Goal: Information Seeking & Learning: Find specific fact

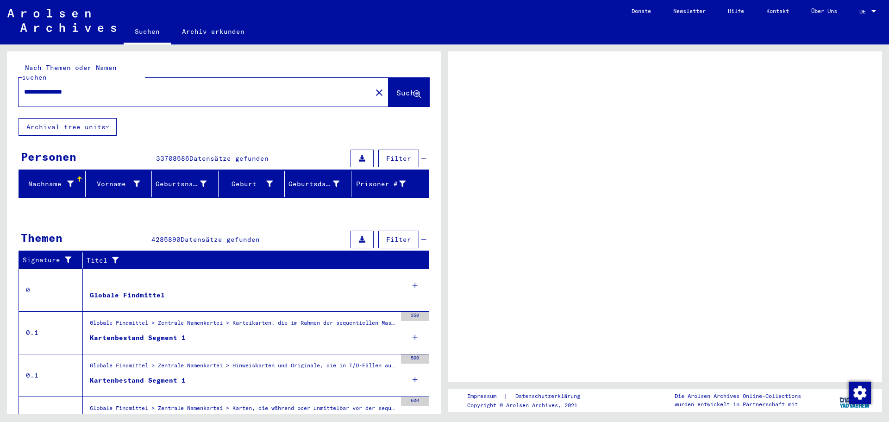
drag, startPoint x: 113, startPoint y: 86, endPoint x: 0, endPoint y: 88, distance: 113.4
click at [0, 88] on div "**********" at bounding box center [222, 228] width 444 height 369
type input "**********"
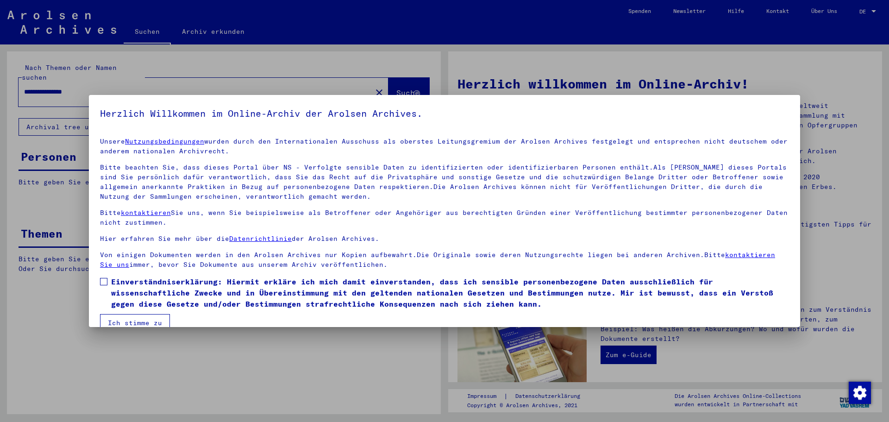
click at [102, 279] on span at bounding box center [103, 281] width 7 height 7
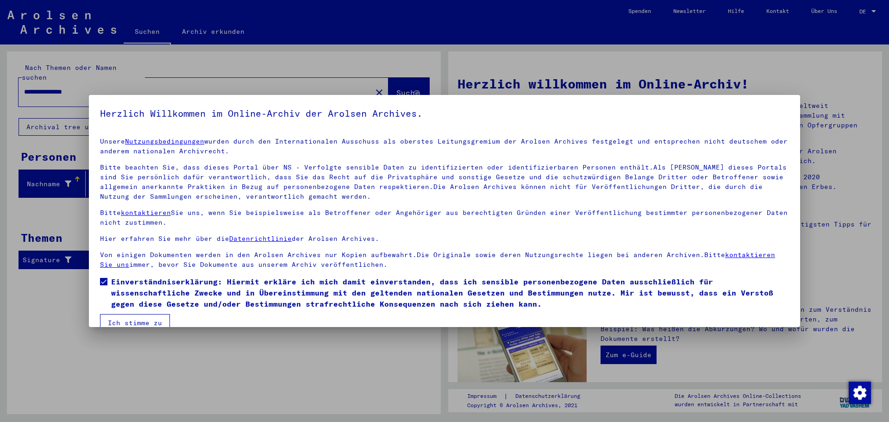
click at [128, 321] on button "Ich stimme zu" at bounding box center [135, 323] width 70 height 18
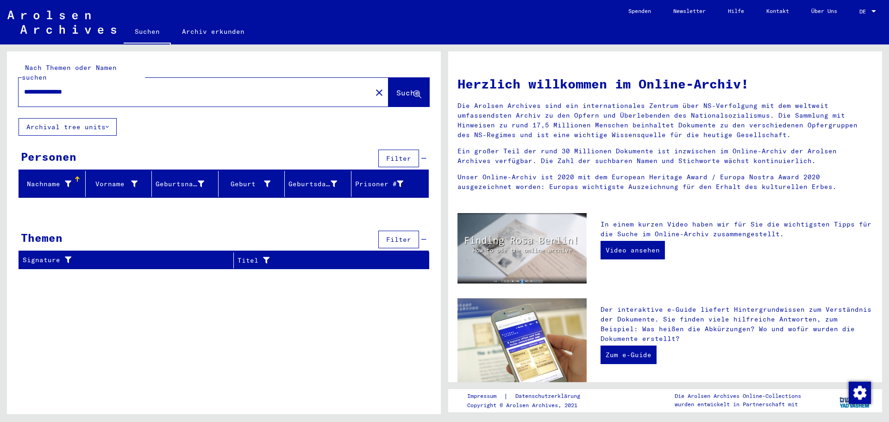
click at [396, 88] on span "Suche" at bounding box center [407, 92] width 23 height 9
drag, startPoint x: 110, startPoint y: 85, endPoint x: 6, endPoint y: 79, distance: 103.4
click at [6, 79] on div "**********" at bounding box center [222, 228] width 444 height 369
type input "**********"
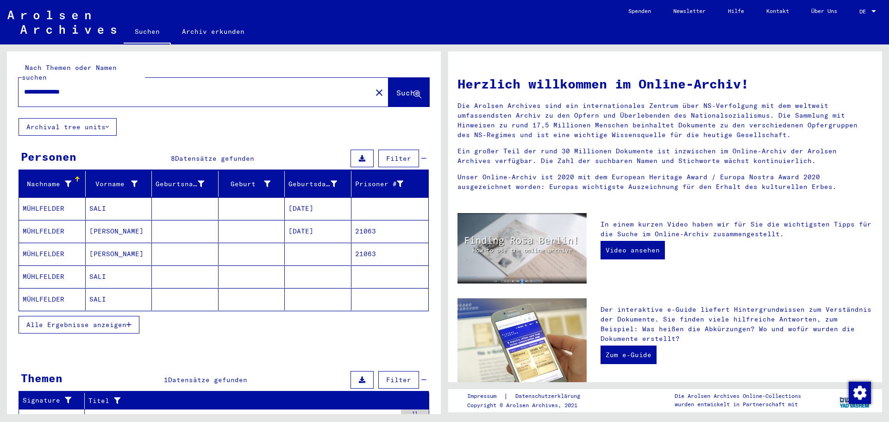
click at [52, 199] on mat-cell "MÜHLFELDER" at bounding box center [52, 208] width 67 height 22
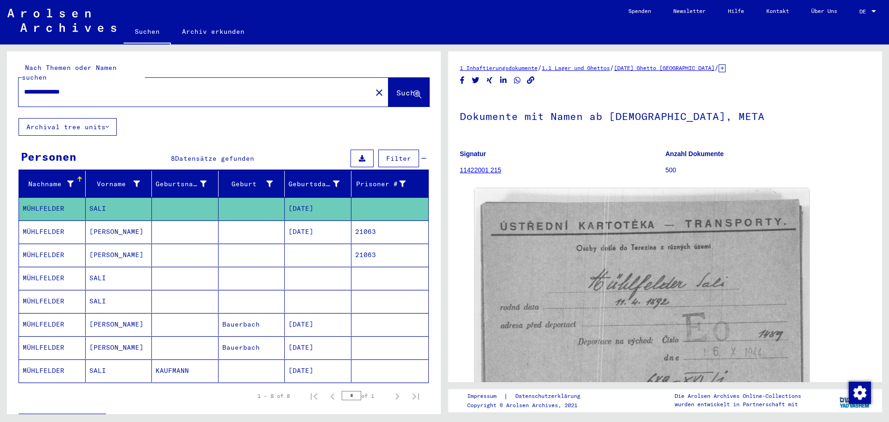
click at [38, 267] on mat-cell "MÜHLFELDER" at bounding box center [52, 278] width 67 height 23
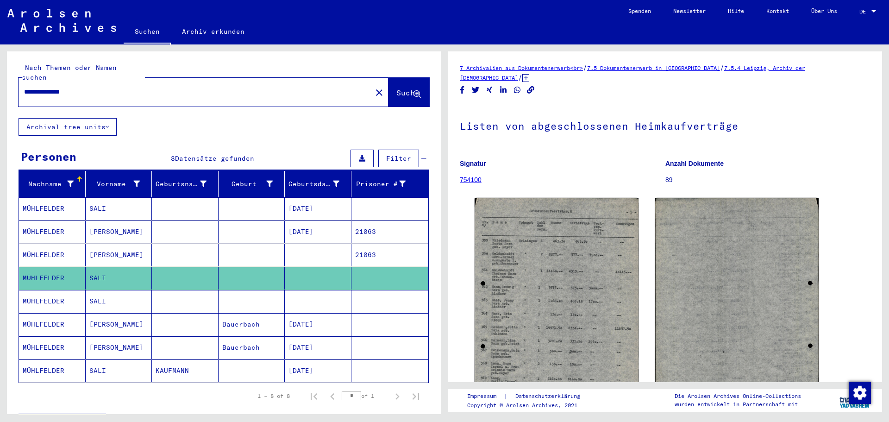
click at [475, 182] on link "754100" at bounding box center [471, 179] width 22 height 7
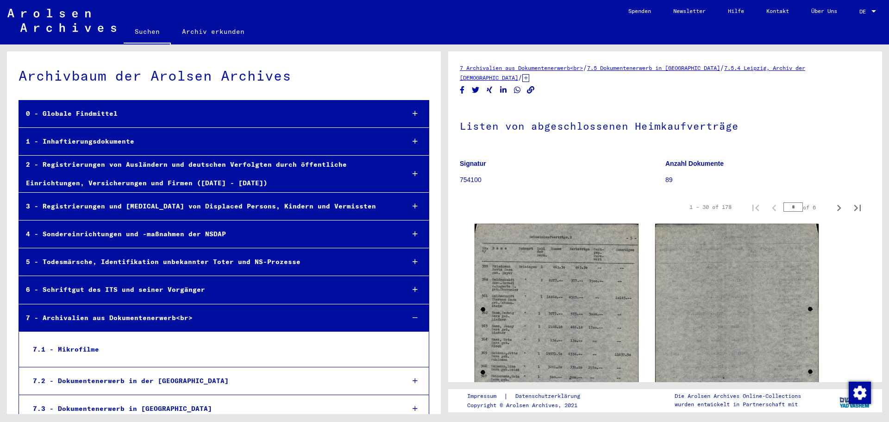
scroll to position [469, 0]
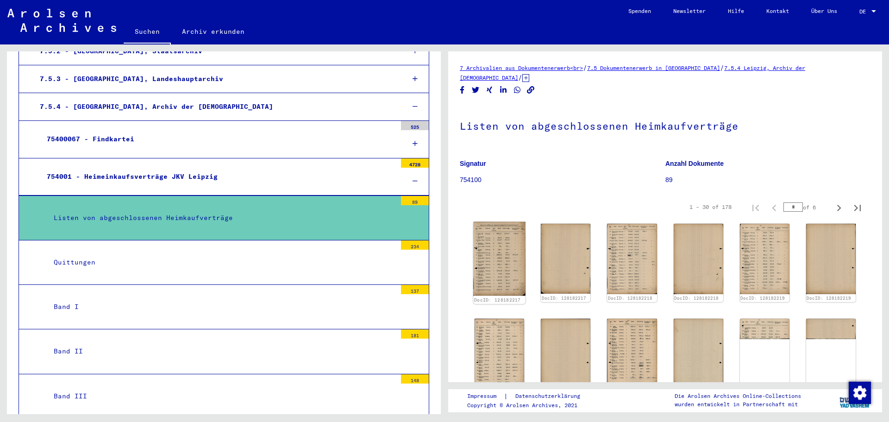
click at [504, 256] on img at bounding box center [499, 259] width 52 height 74
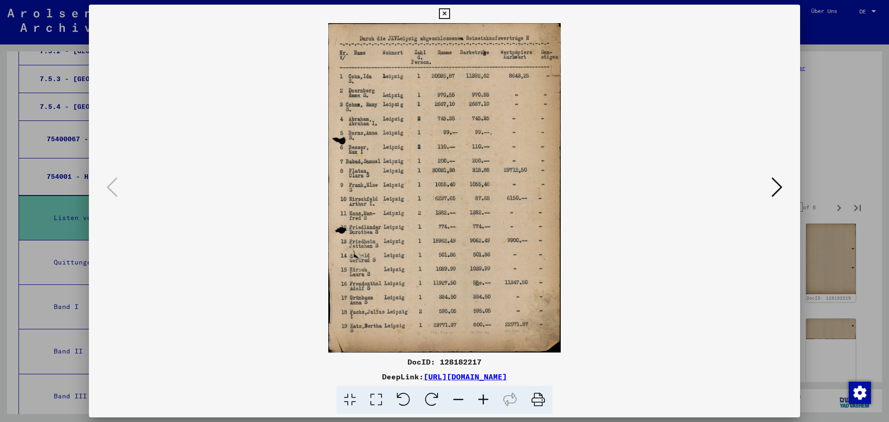
click at [776, 187] on icon at bounding box center [776, 187] width 11 height 22
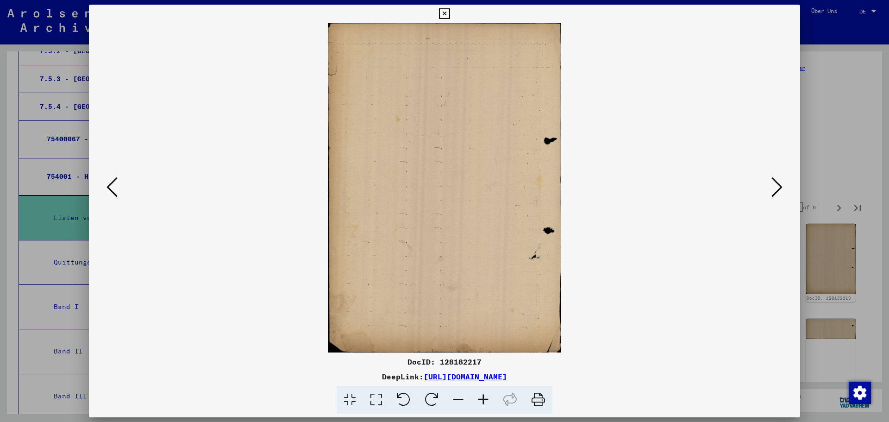
click at [776, 187] on icon at bounding box center [776, 187] width 11 height 22
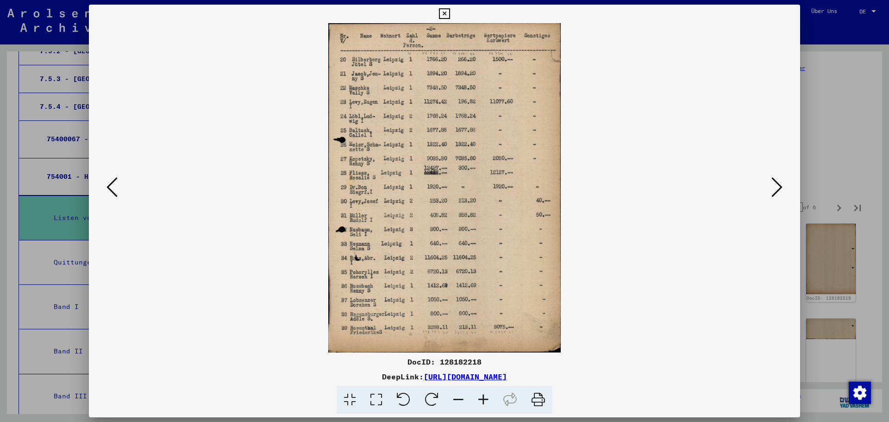
click at [776, 187] on icon at bounding box center [776, 187] width 11 height 22
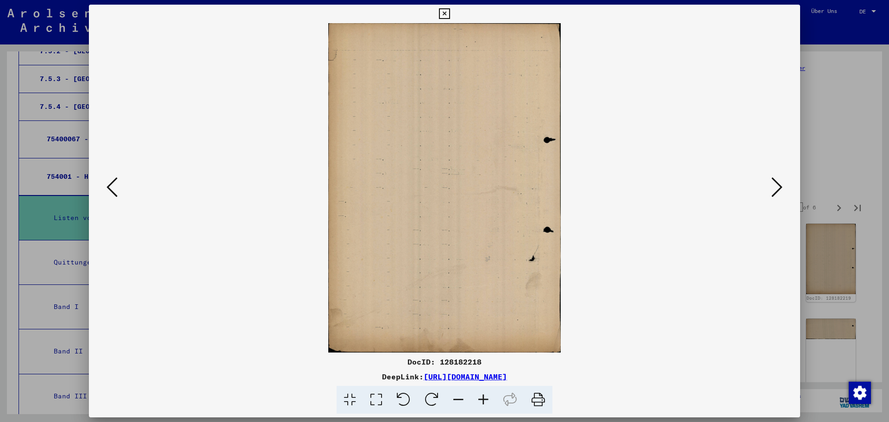
click at [776, 187] on icon at bounding box center [776, 187] width 11 height 22
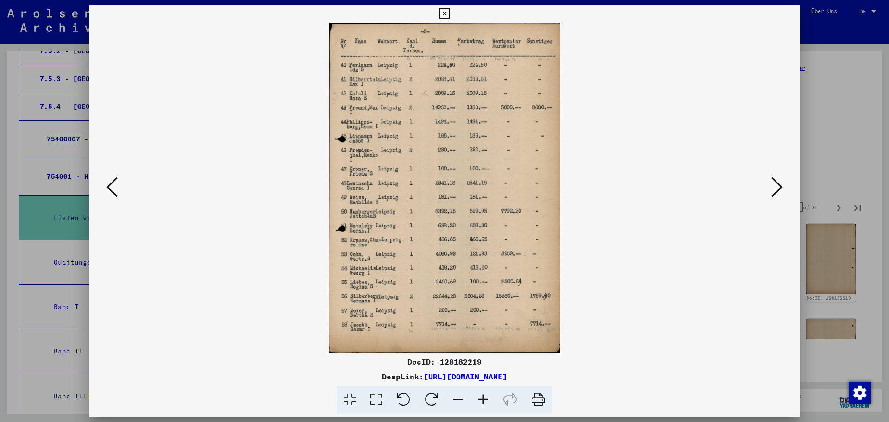
click at [772, 190] on icon at bounding box center [776, 187] width 11 height 22
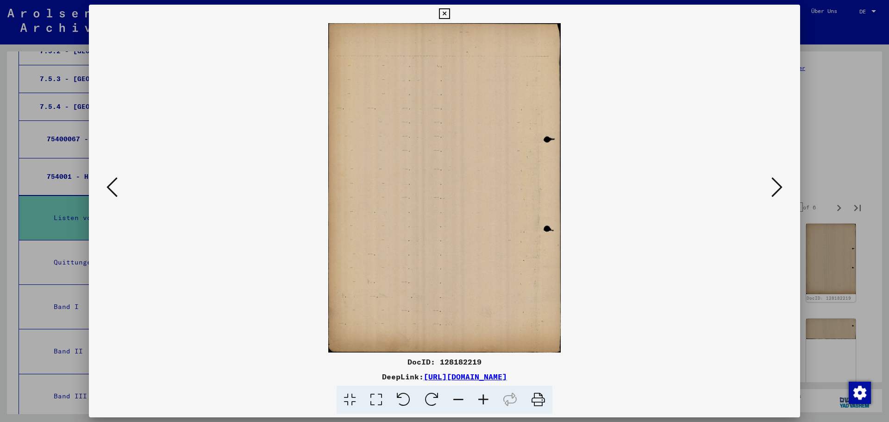
click at [779, 188] on icon at bounding box center [776, 187] width 11 height 22
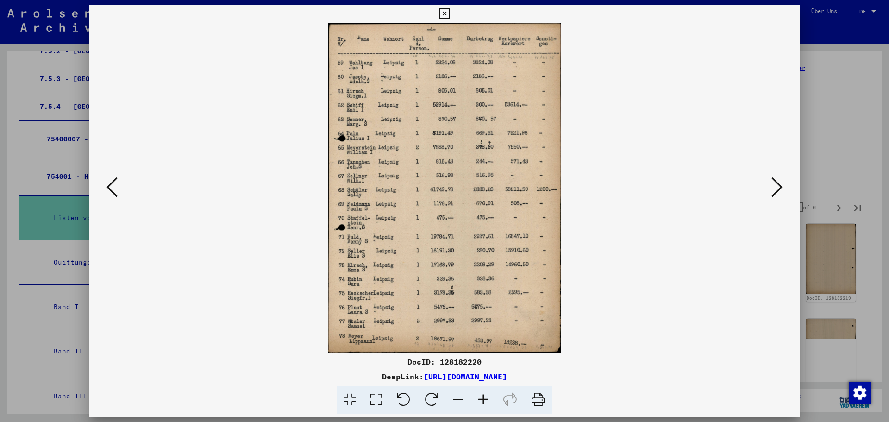
click at [772, 186] on icon at bounding box center [776, 187] width 11 height 22
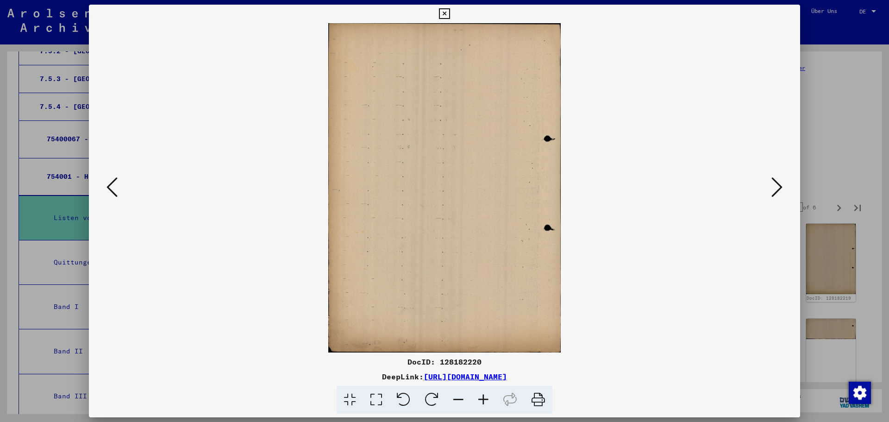
click at [109, 184] on icon at bounding box center [111, 187] width 11 height 22
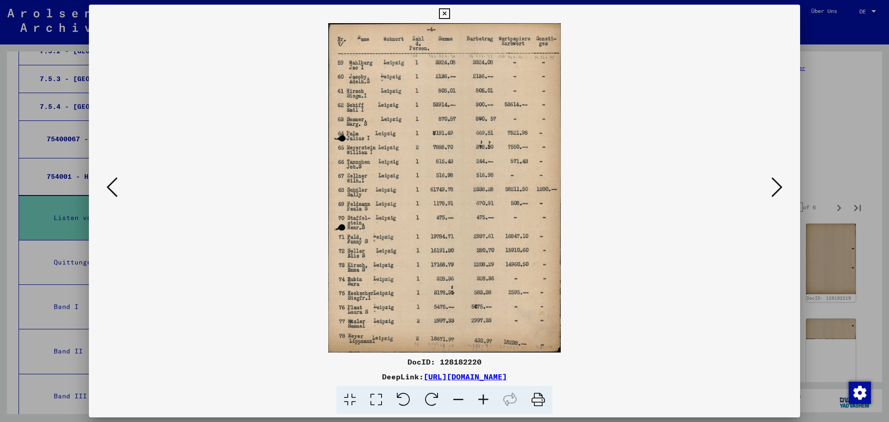
click at [109, 184] on icon at bounding box center [111, 187] width 11 height 22
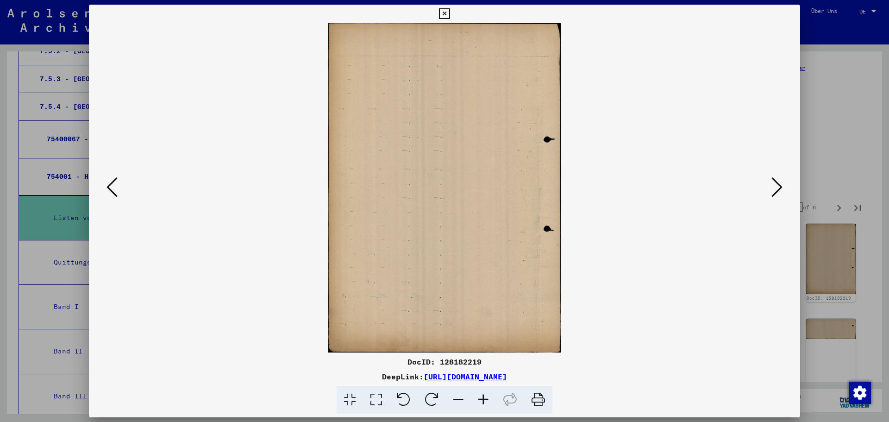
click at [109, 184] on icon at bounding box center [111, 187] width 11 height 22
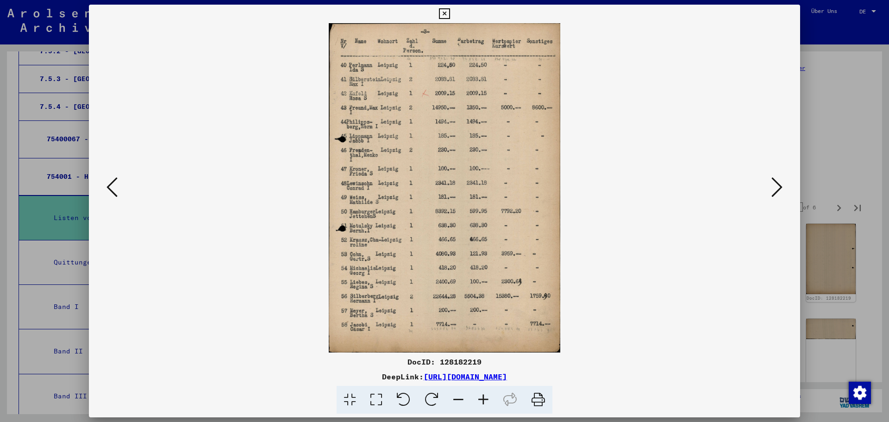
click at [109, 184] on icon at bounding box center [111, 187] width 11 height 22
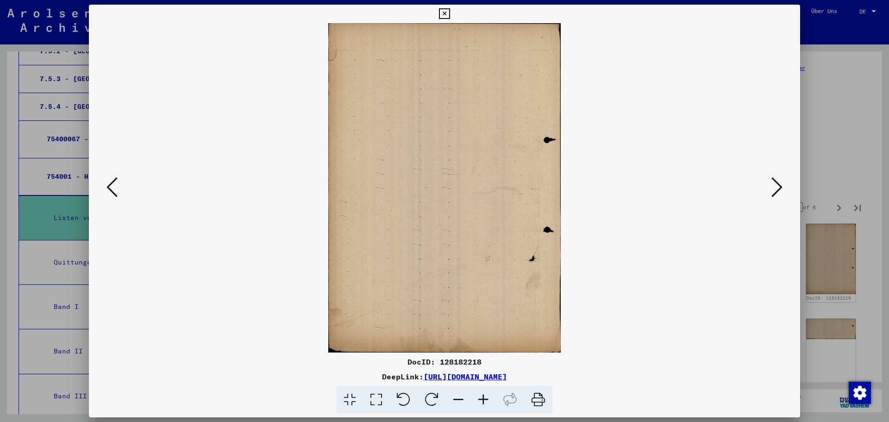
click at [109, 184] on icon at bounding box center [111, 187] width 11 height 22
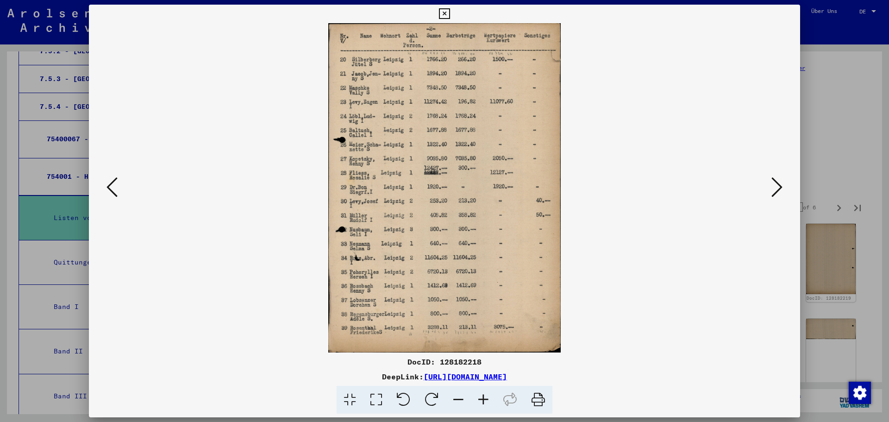
click at [109, 184] on icon at bounding box center [111, 187] width 11 height 22
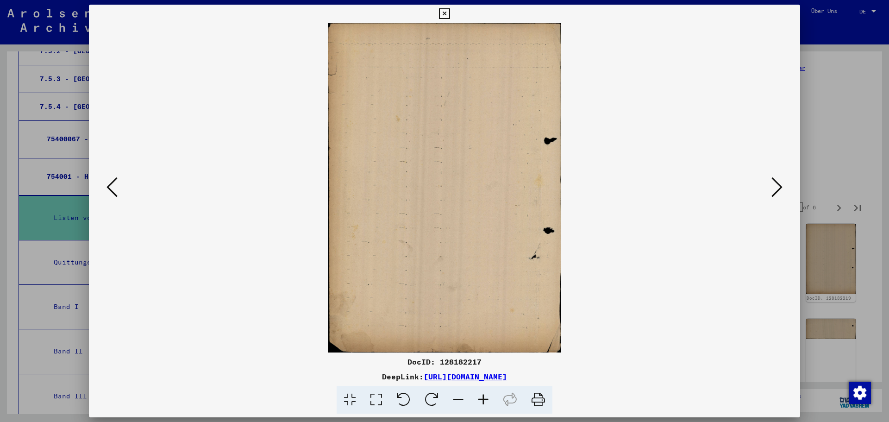
click at [109, 184] on icon at bounding box center [111, 187] width 11 height 22
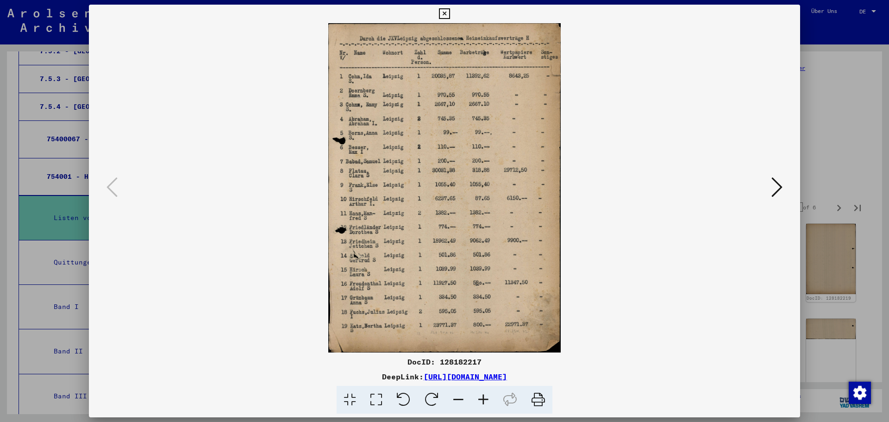
click at [775, 184] on icon at bounding box center [776, 187] width 11 height 22
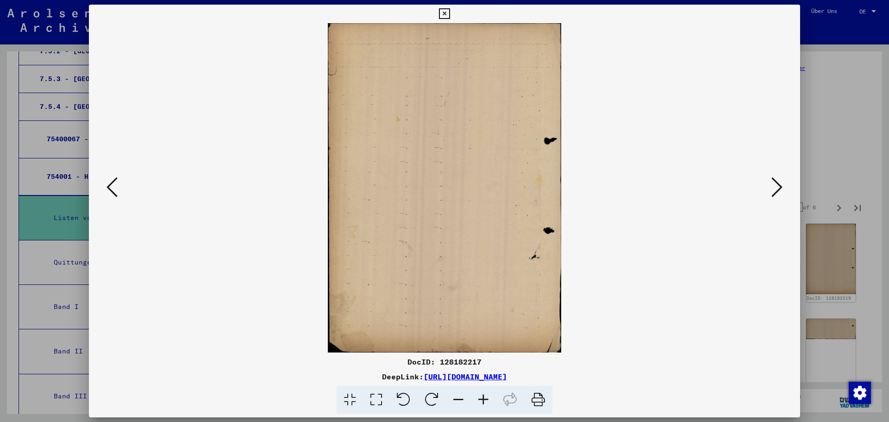
click at [775, 184] on icon at bounding box center [776, 187] width 11 height 22
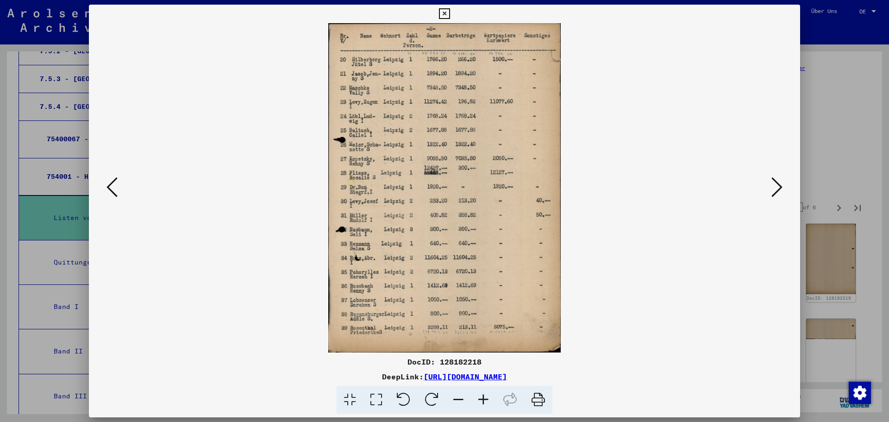
click at [775, 184] on icon at bounding box center [776, 187] width 11 height 22
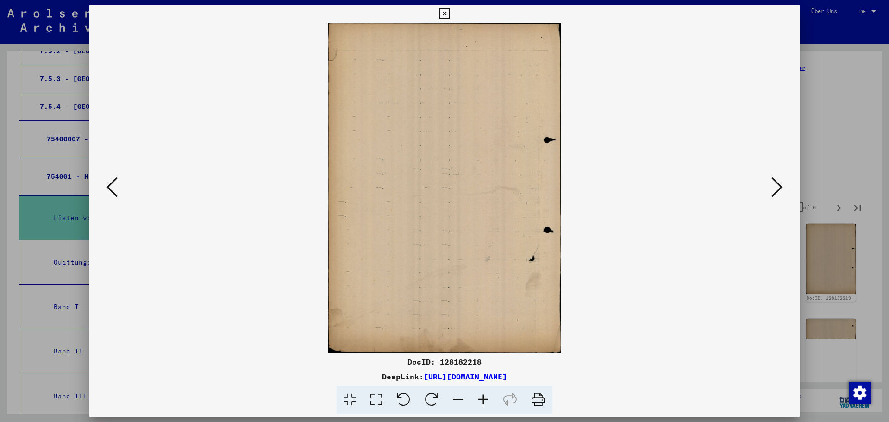
click at [775, 184] on icon at bounding box center [776, 187] width 11 height 22
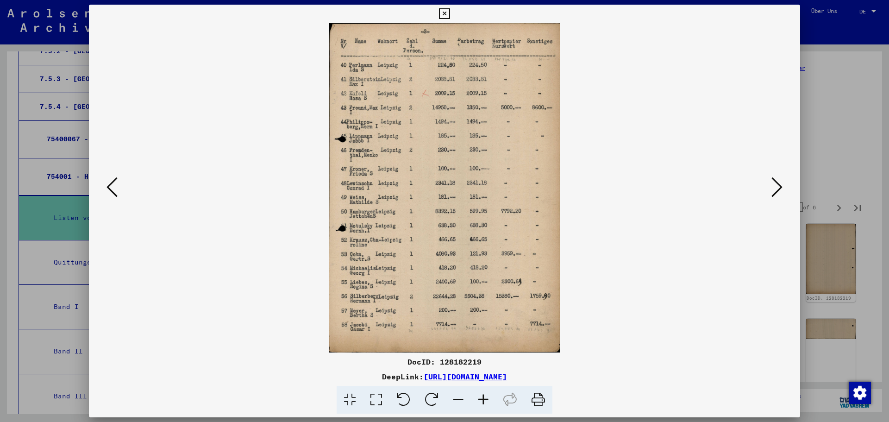
click at [775, 184] on icon at bounding box center [776, 187] width 11 height 22
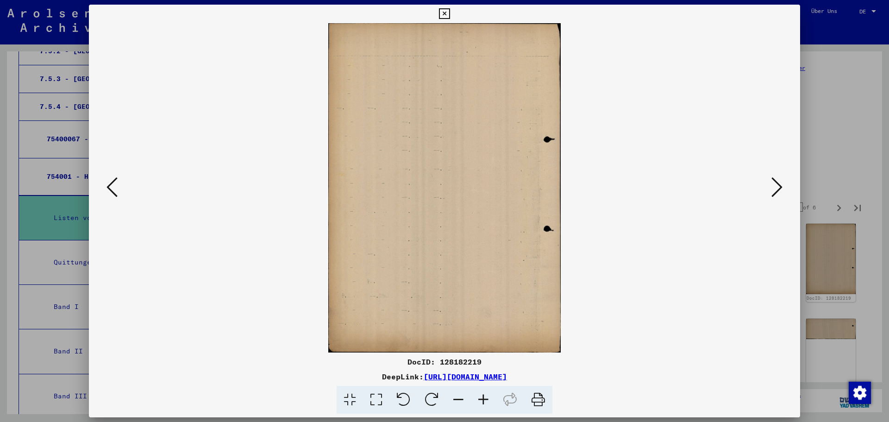
click at [775, 184] on icon at bounding box center [776, 187] width 11 height 22
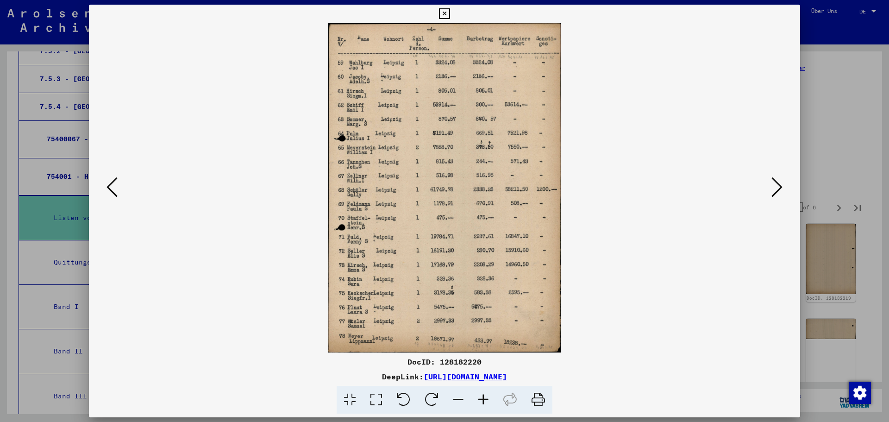
click at [775, 184] on icon at bounding box center [776, 187] width 11 height 22
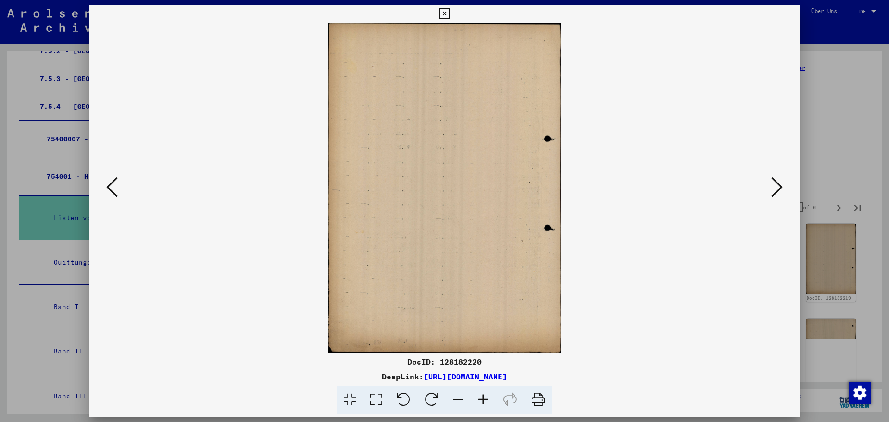
click at [775, 184] on icon at bounding box center [776, 187] width 11 height 22
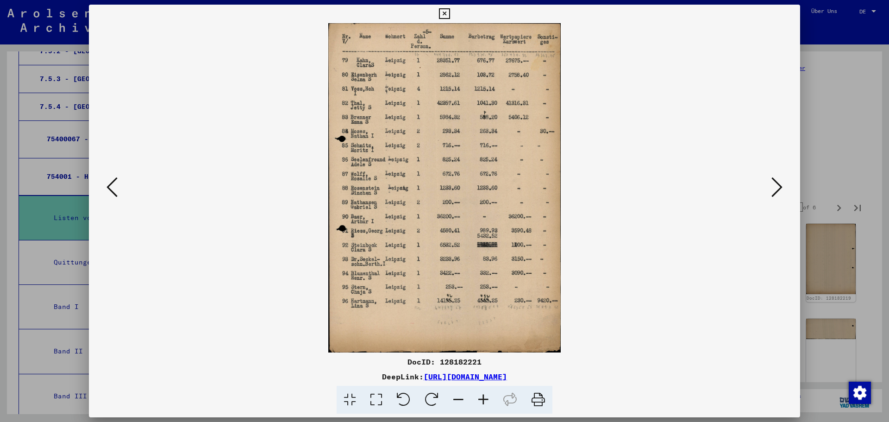
click at [775, 184] on icon at bounding box center [776, 187] width 11 height 22
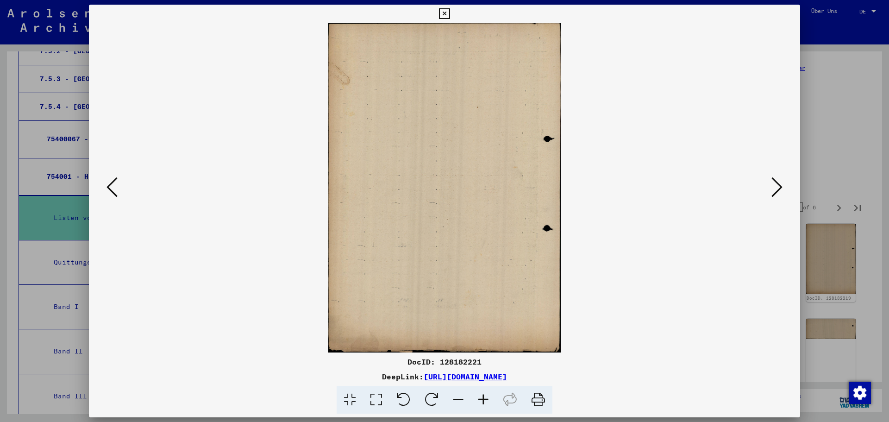
click at [775, 184] on icon at bounding box center [776, 187] width 11 height 22
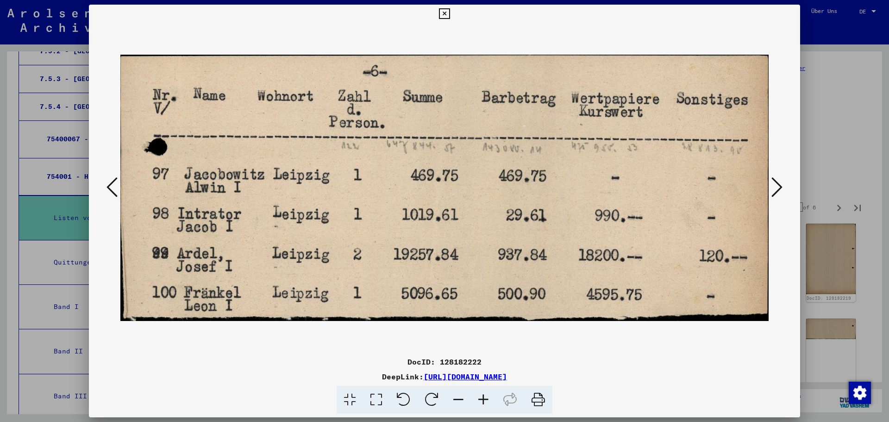
click at [775, 184] on icon at bounding box center [776, 187] width 11 height 22
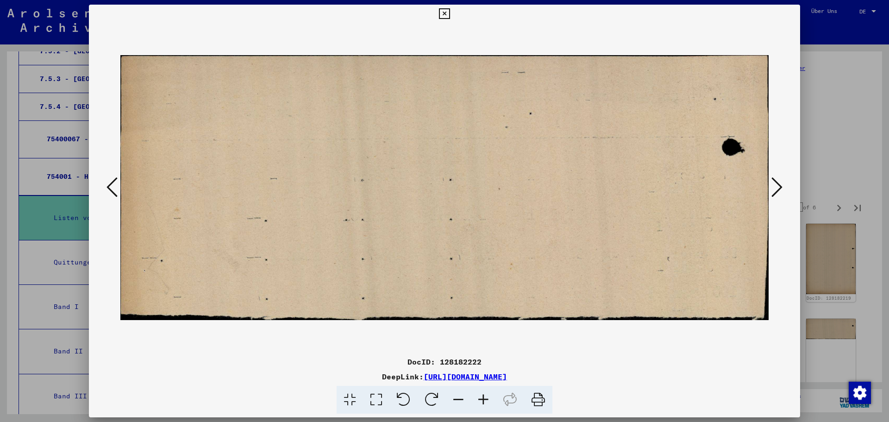
click at [775, 184] on icon at bounding box center [776, 187] width 11 height 22
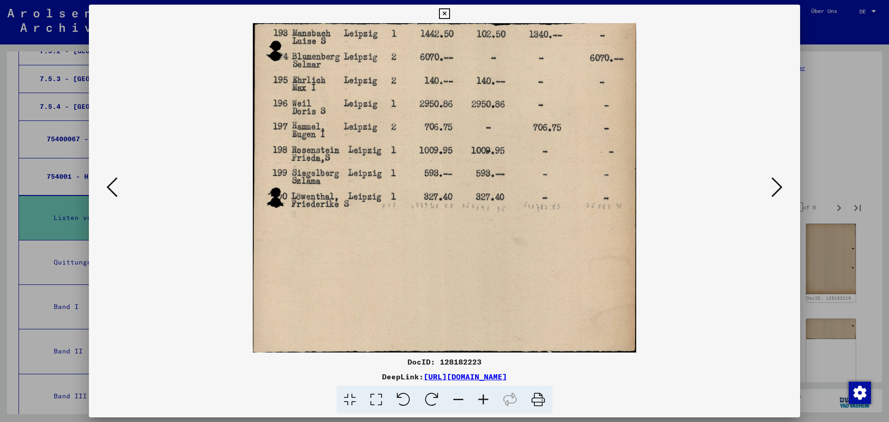
click at [775, 184] on icon at bounding box center [776, 187] width 11 height 22
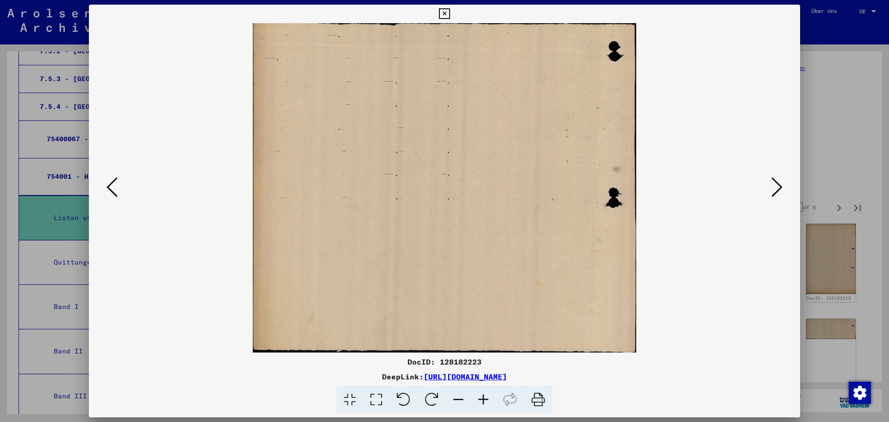
click at [775, 184] on icon at bounding box center [776, 187] width 11 height 22
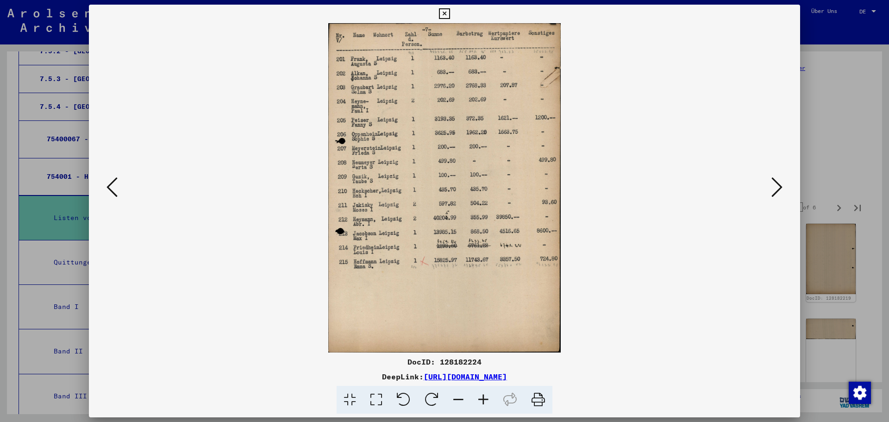
click at [775, 184] on icon at bounding box center [776, 187] width 11 height 22
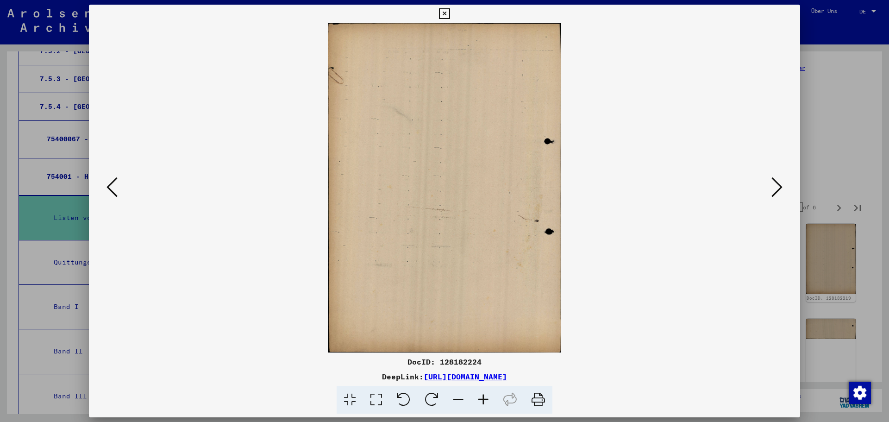
click at [775, 184] on icon at bounding box center [776, 187] width 11 height 22
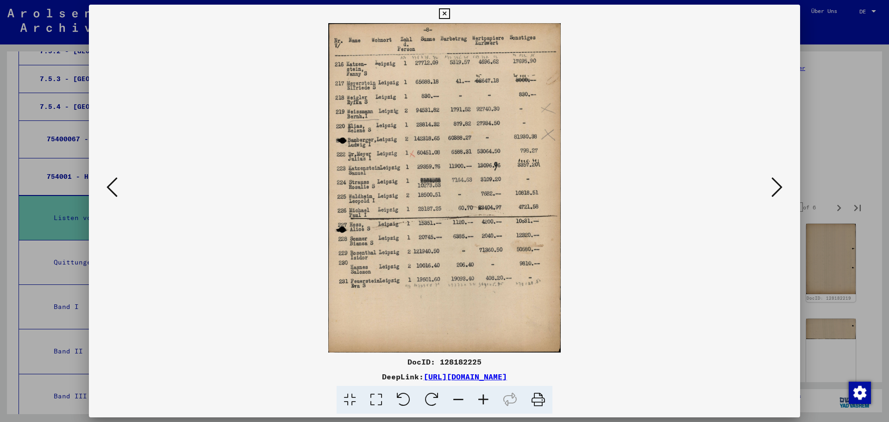
click at [775, 184] on icon at bounding box center [776, 187] width 11 height 22
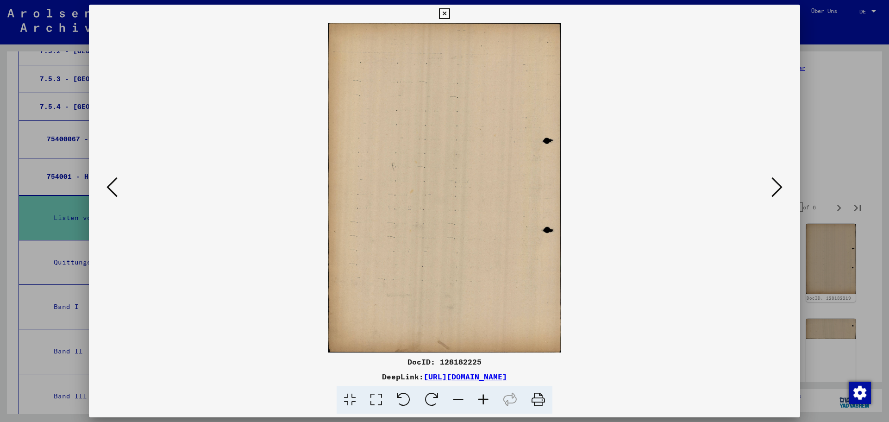
click at [775, 184] on icon at bounding box center [776, 187] width 11 height 22
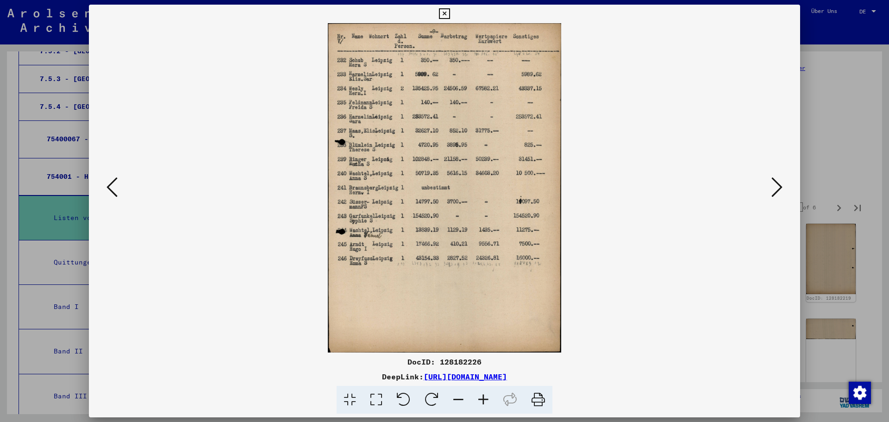
click at [775, 184] on icon at bounding box center [776, 187] width 11 height 22
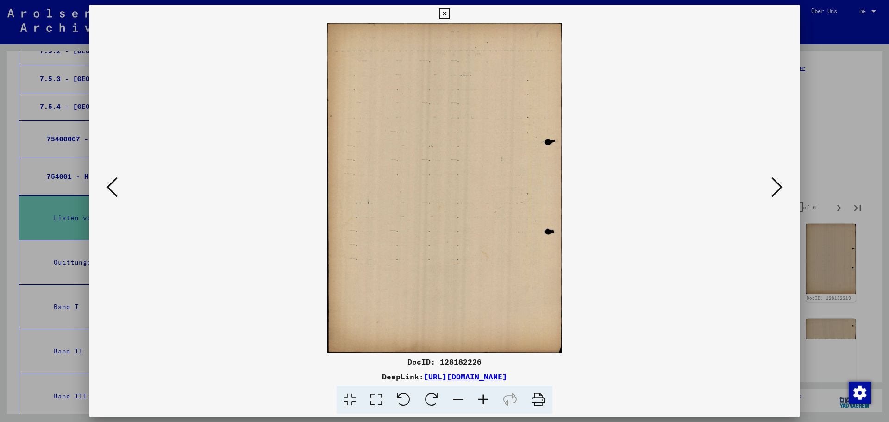
click at [775, 184] on icon at bounding box center [776, 187] width 11 height 22
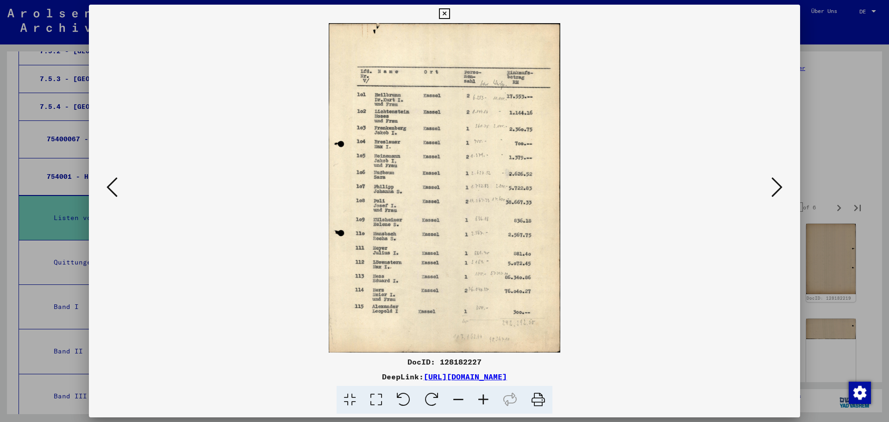
click at [775, 184] on icon at bounding box center [776, 187] width 11 height 22
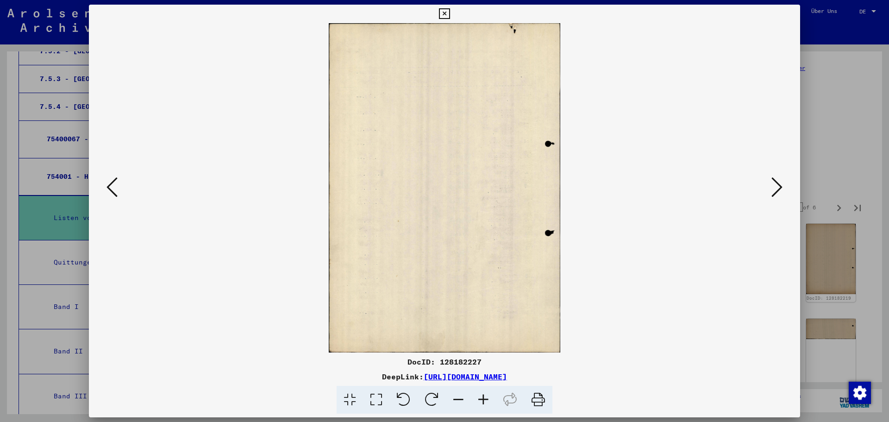
click at [775, 184] on icon at bounding box center [776, 187] width 11 height 22
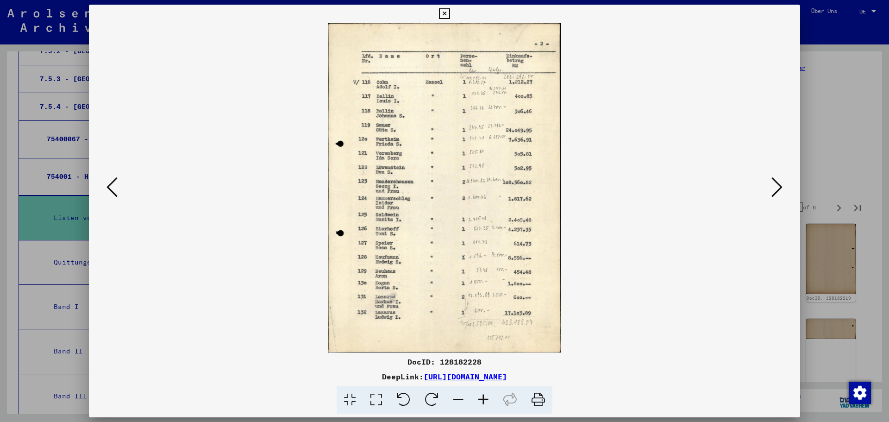
click at [775, 184] on icon at bounding box center [776, 187] width 11 height 22
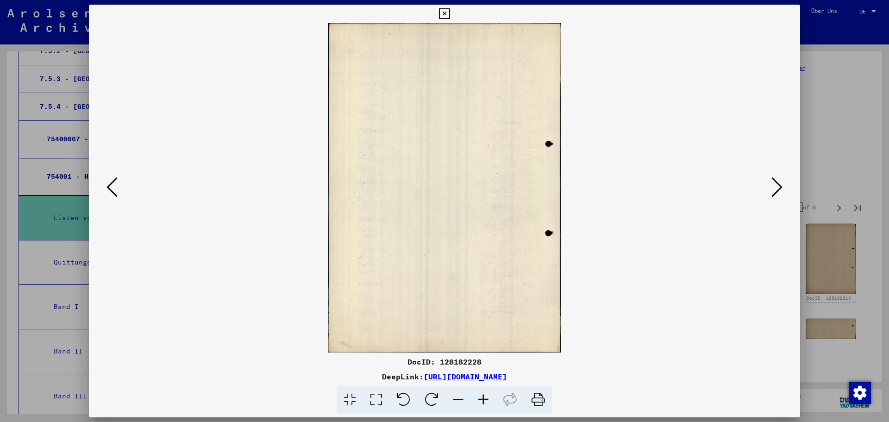
click at [775, 184] on icon at bounding box center [776, 187] width 11 height 22
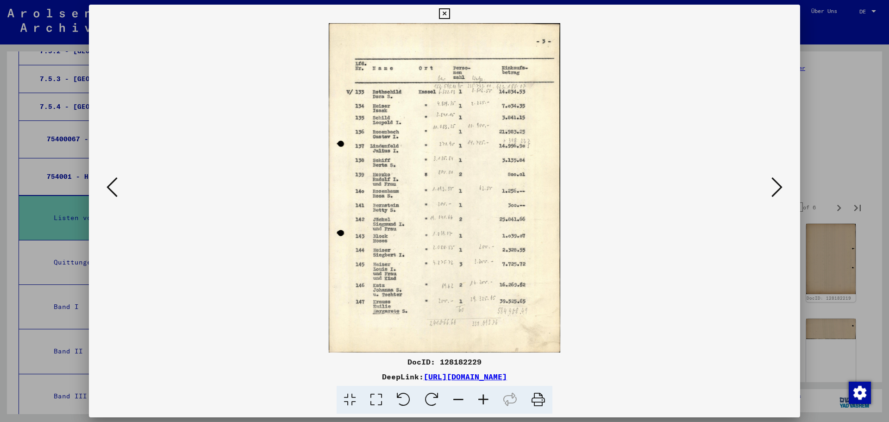
click at [775, 184] on icon at bounding box center [776, 187] width 11 height 22
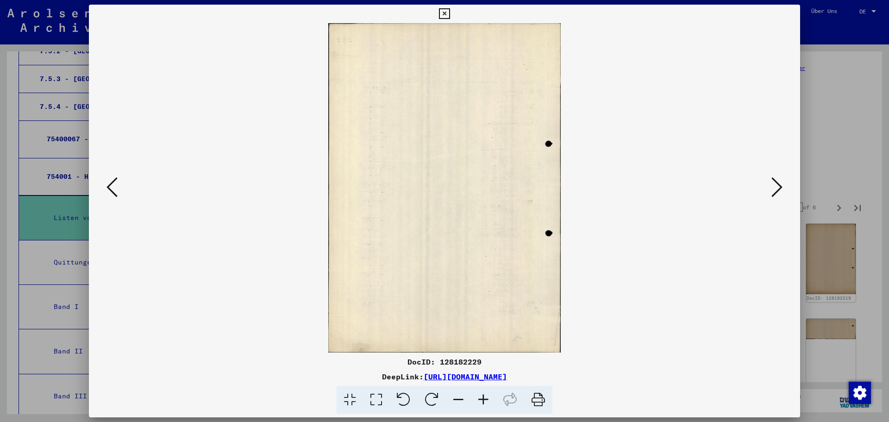
click at [775, 184] on icon at bounding box center [776, 187] width 11 height 22
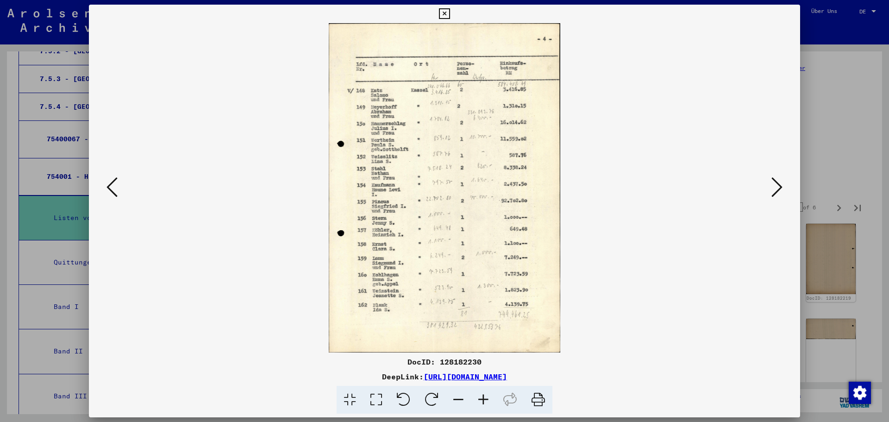
click at [775, 184] on icon at bounding box center [776, 187] width 11 height 22
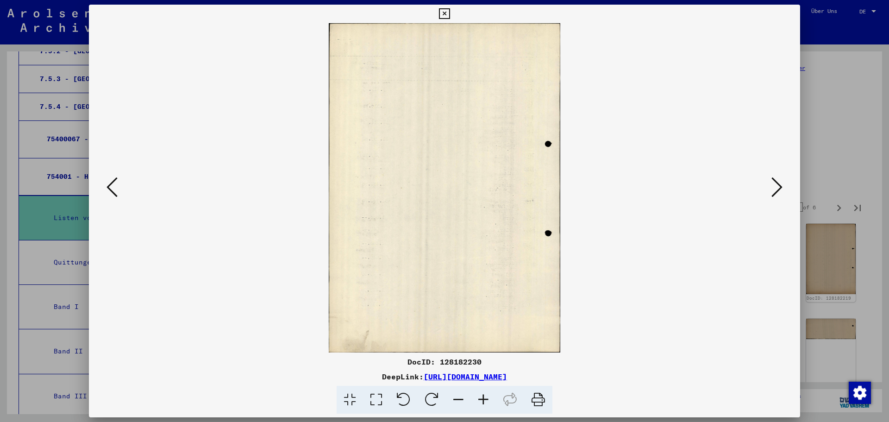
click at [775, 184] on icon at bounding box center [776, 187] width 11 height 22
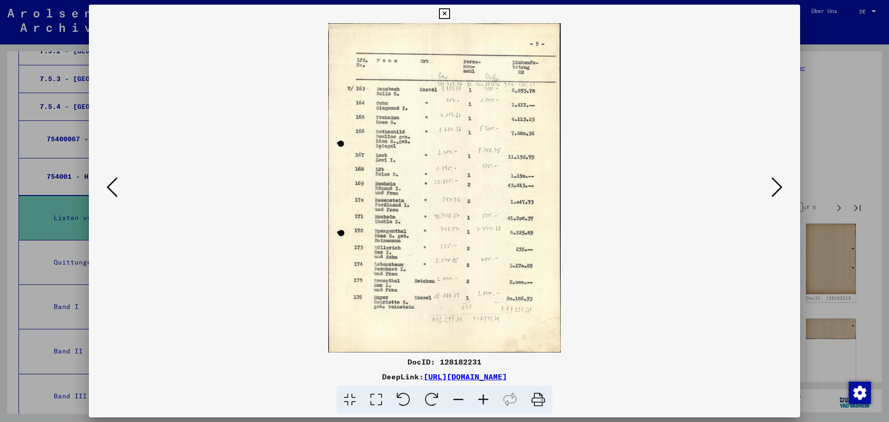
click at [775, 184] on icon at bounding box center [776, 187] width 11 height 22
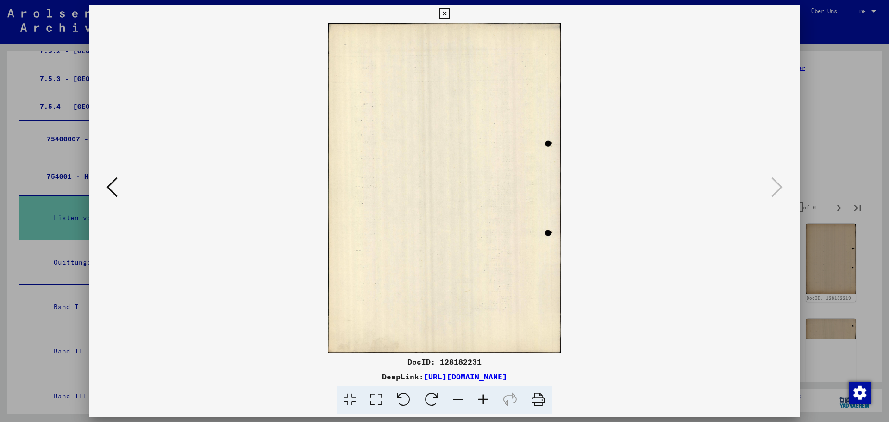
click at [106, 183] on button at bounding box center [112, 187] width 17 height 26
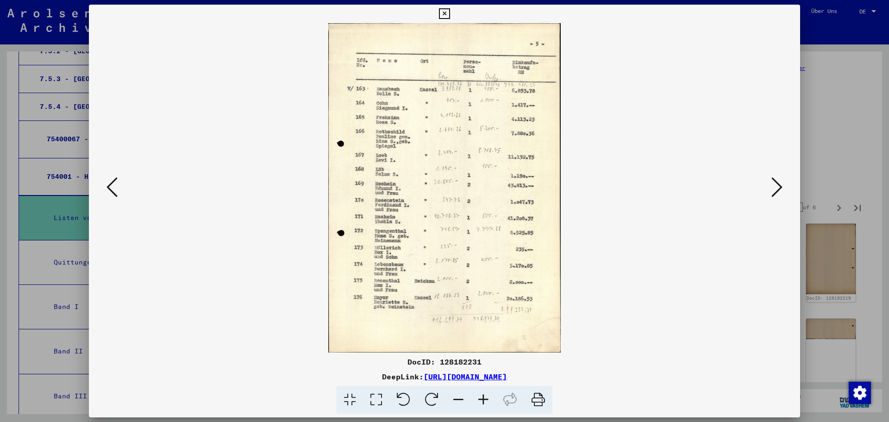
click at [443, 14] on icon at bounding box center [444, 13] width 11 height 11
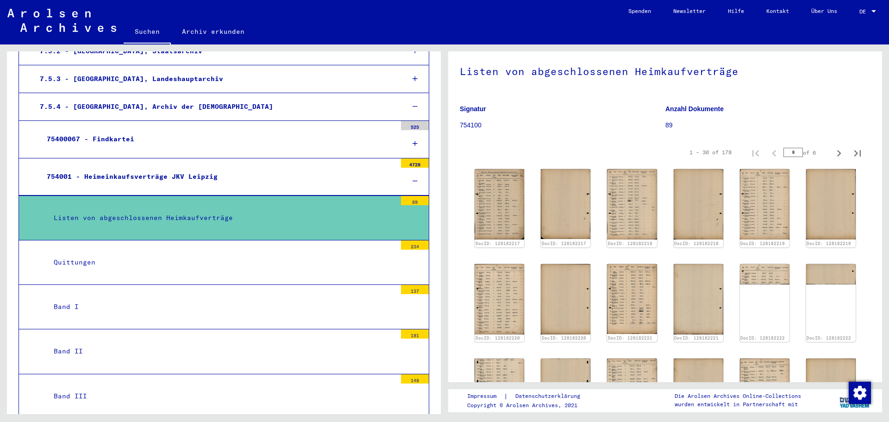
scroll to position [53, 0]
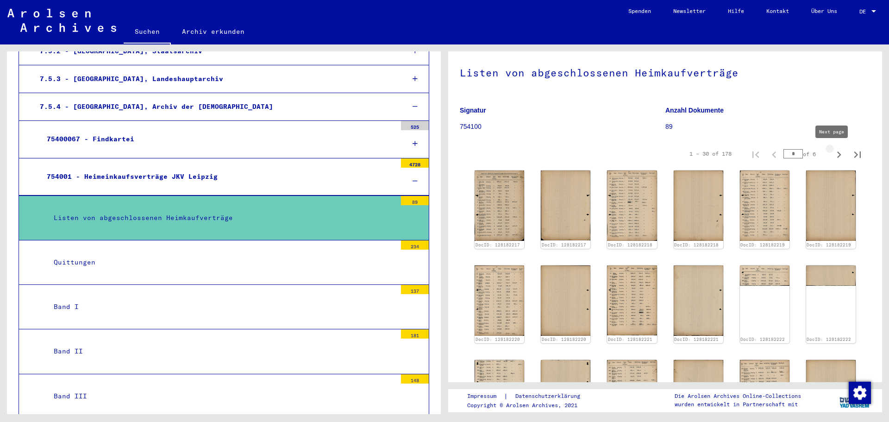
click at [832, 154] on icon "Next page" at bounding box center [838, 154] width 13 height 13
type input "*"
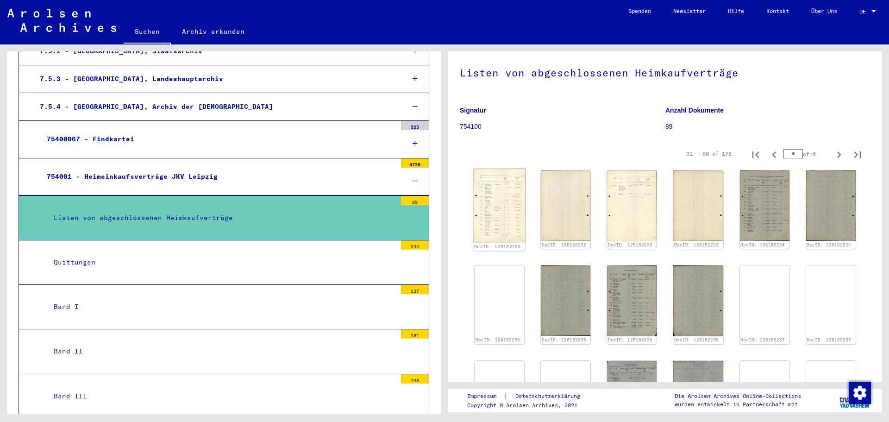
click at [504, 186] on img at bounding box center [499, 205] width 52 height 74
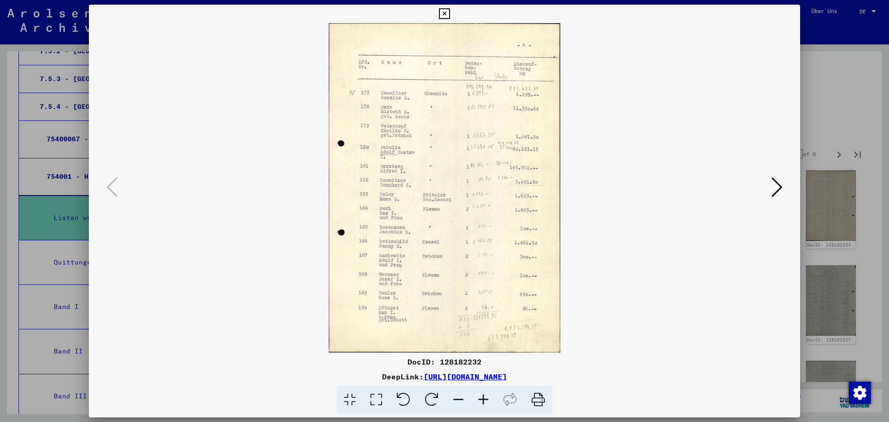
click at [776, 186] on icon at bounding box center [776, 187] width 11 height 22
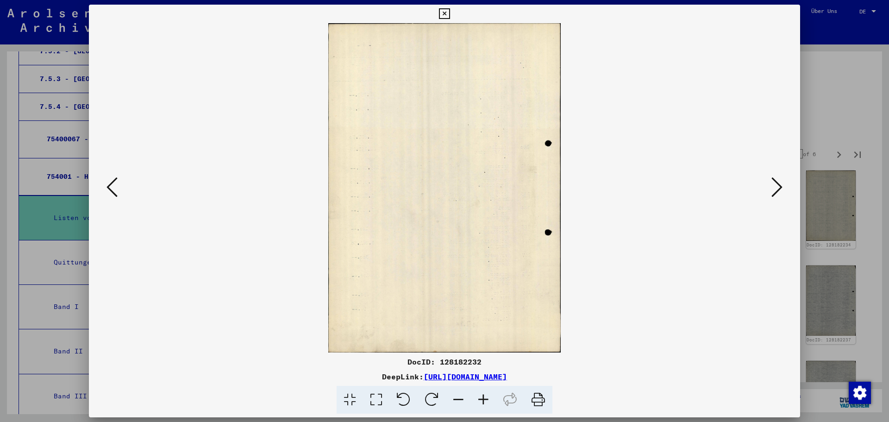
click at [776, 186] on icon at bounding box center [776, 187] width 11 height 22
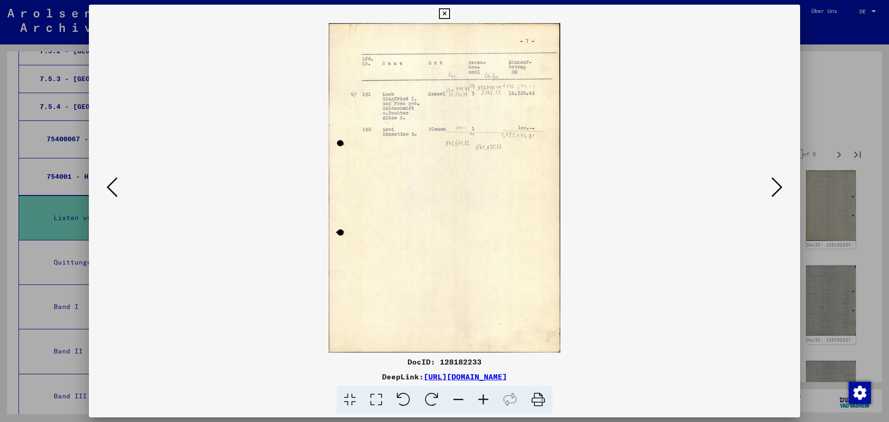
click at [776, 186] on icon at bounding box center [776, 187] width 11 height 22
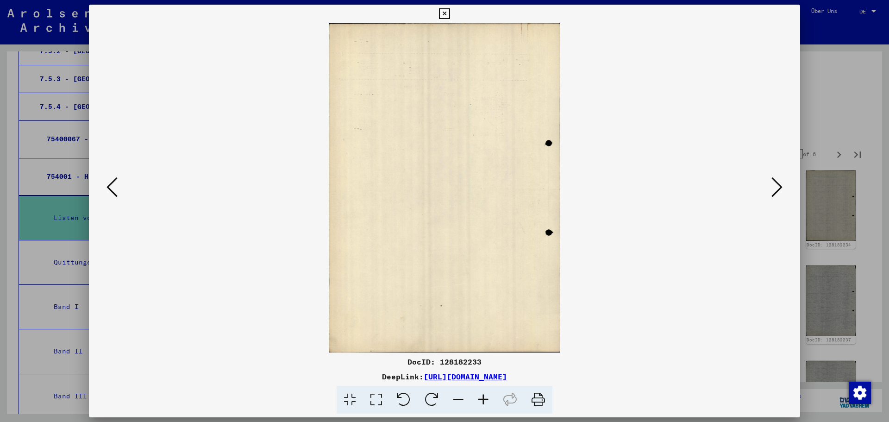
click at [776, 186] on icon at bounding box center [776, 187] width 11 height 22
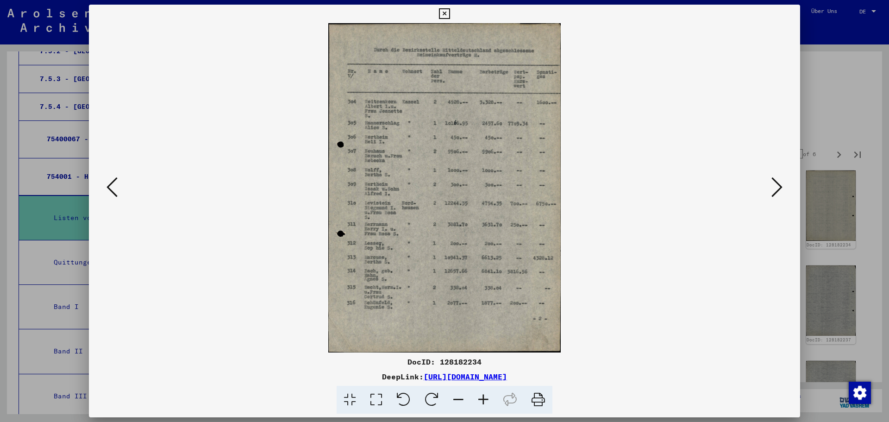
click at [776, 186] on icon at bounding box center [776, 187] width 11 height 22
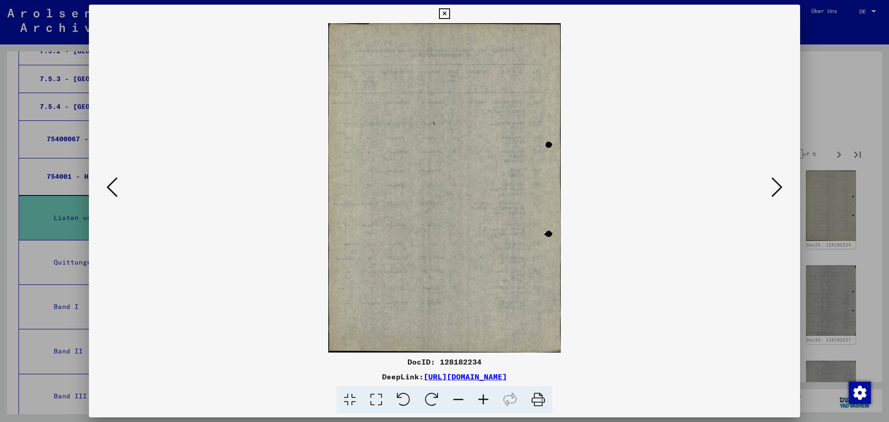
click at [776, 186] on icon at bounding box center [776, 187] width 11 height 22
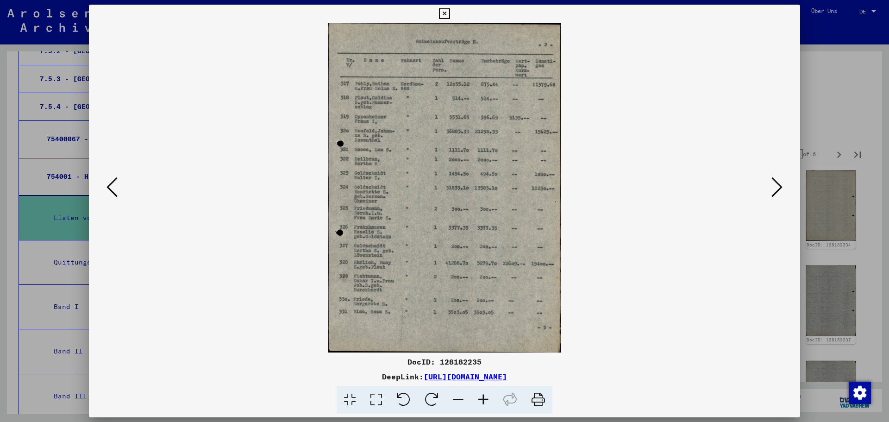
click at [783, 186] on button at bounding box center [776, 187] width 17 height 26
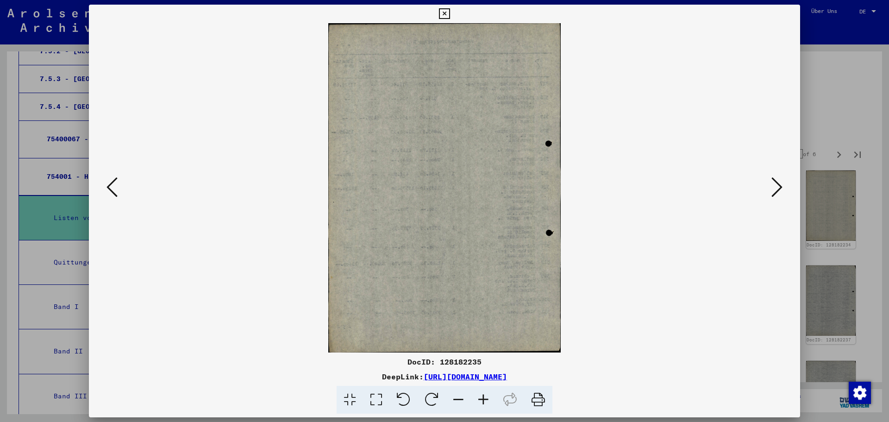
click at [783, 186] on button at bounding box center [776, 187] width 17 height 26
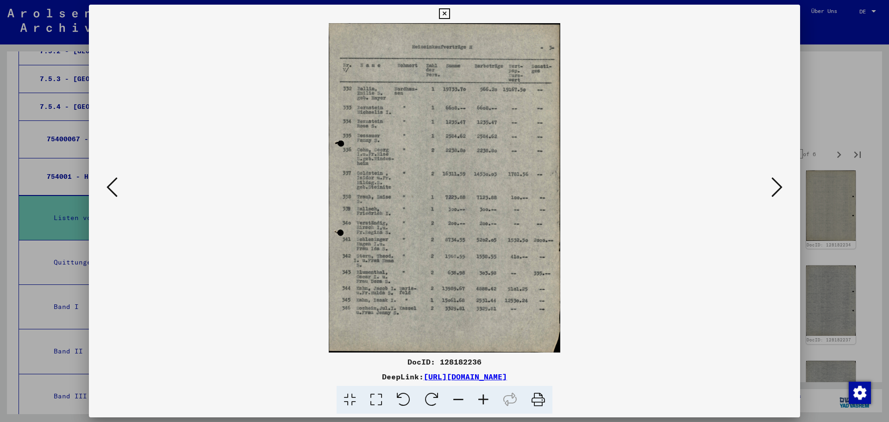
click at [115, 184] on icon at bounding box center [111, 187] width 11 height 22
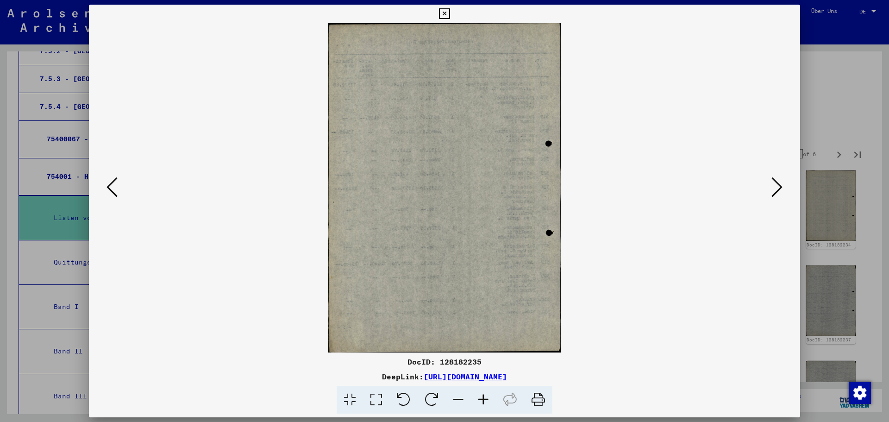
click at [115, 184] on icon at bounding box center [111, 187] width 11 height 22
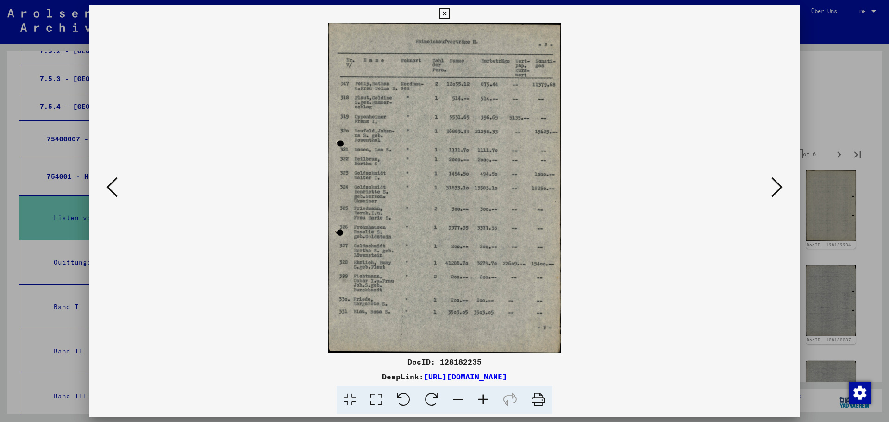
click at [115, 184] on icon at bounding box center [111, 187] width 11 height 22
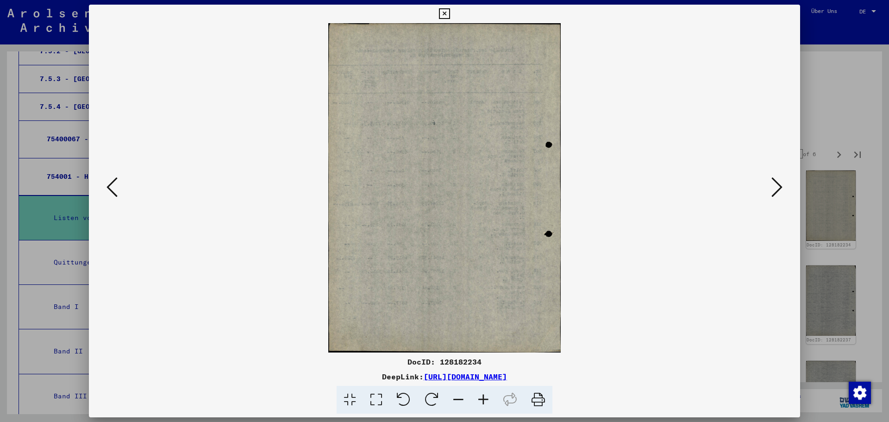
click at [115, 184] on icon at bounding box center [111, 187] width 11 height 22
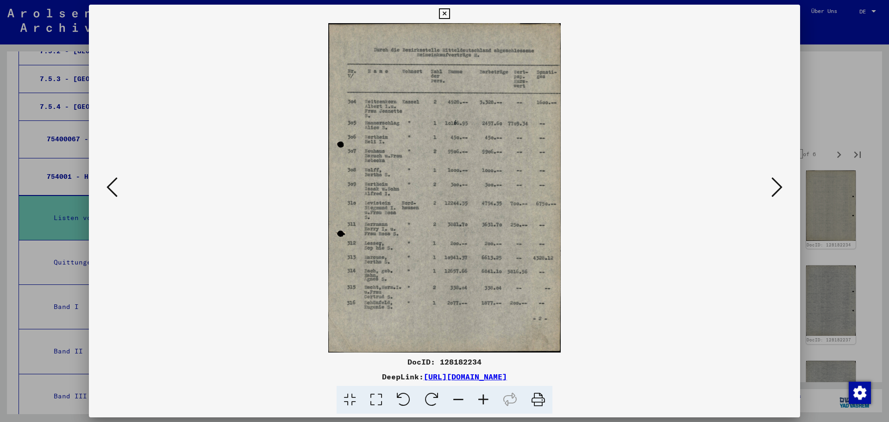
click at [775, 189] on icon at bounding box center [776, 187] width 11 height 22
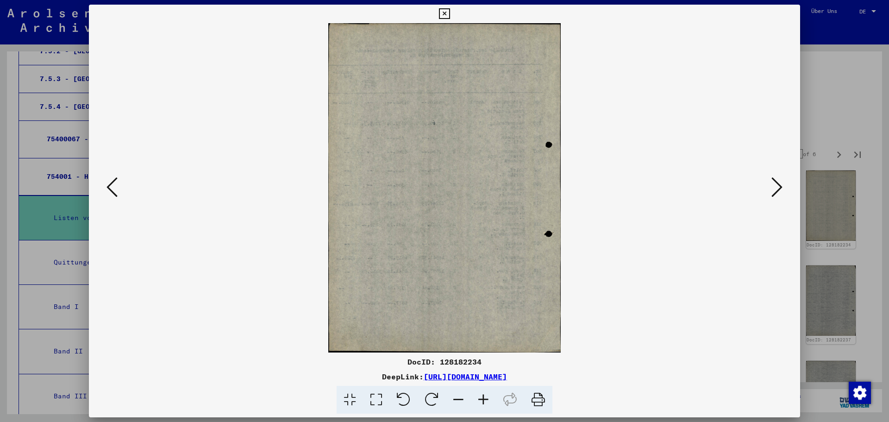
click at [775, 189] on icon at bounding box center [776, 187] width 11 height 22
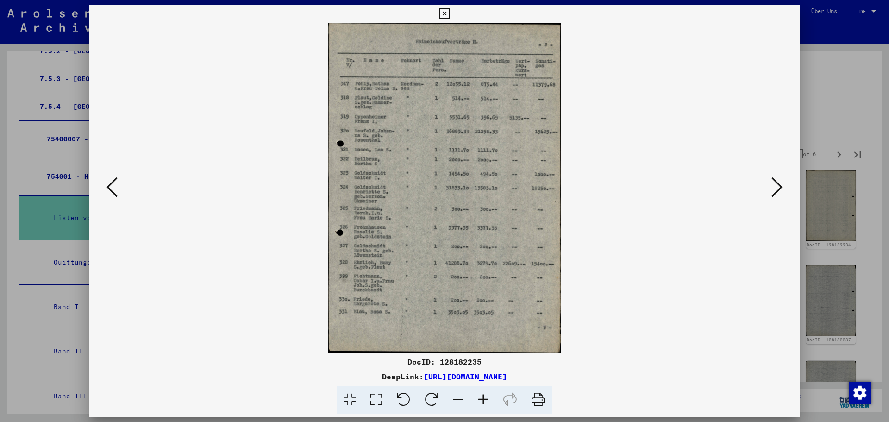
click at [775, 184] on icon at bounding box center [776, 187] width 11 height 22
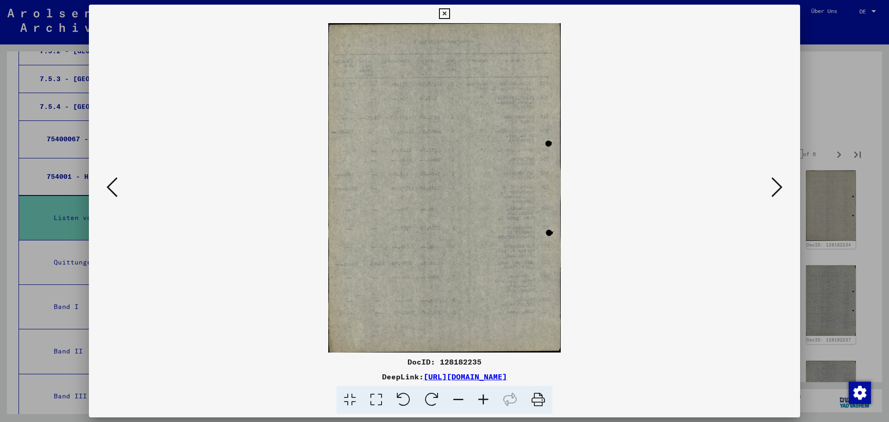
click at [775, 184] on icon at bounding box center [776, 187] width 11 height 22
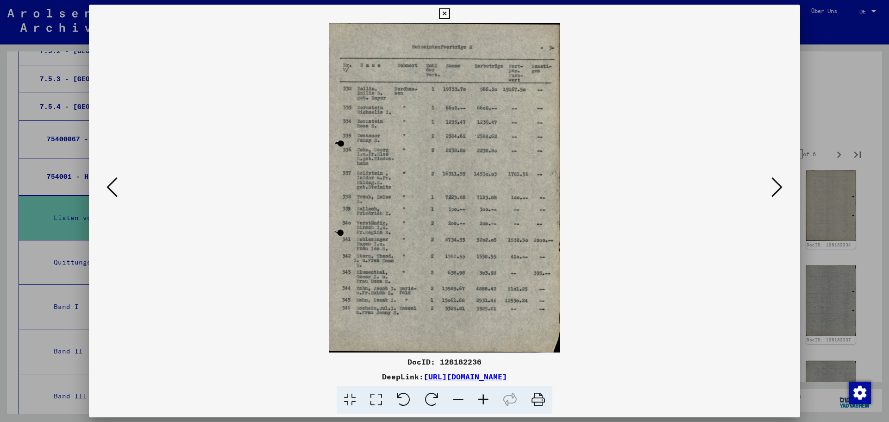
click at [775, 184] on icon at bounding box center [776, 187] width 11 height 22
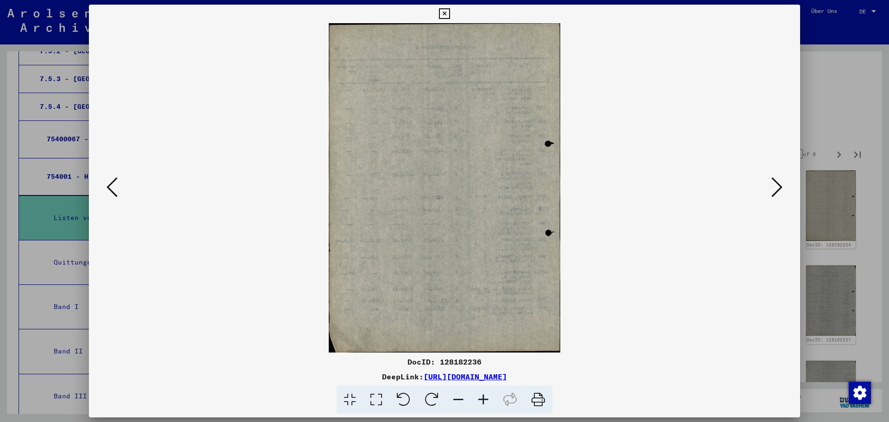
click at [775, 184] on icon at bounding box center [776, 187] width 11 height 22
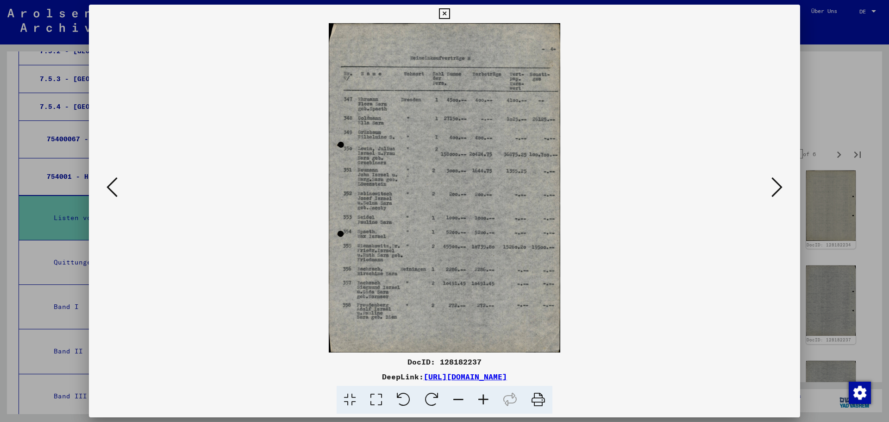
click at [775, 184] on icon at bounding box center [776, 187] width 11 height 22
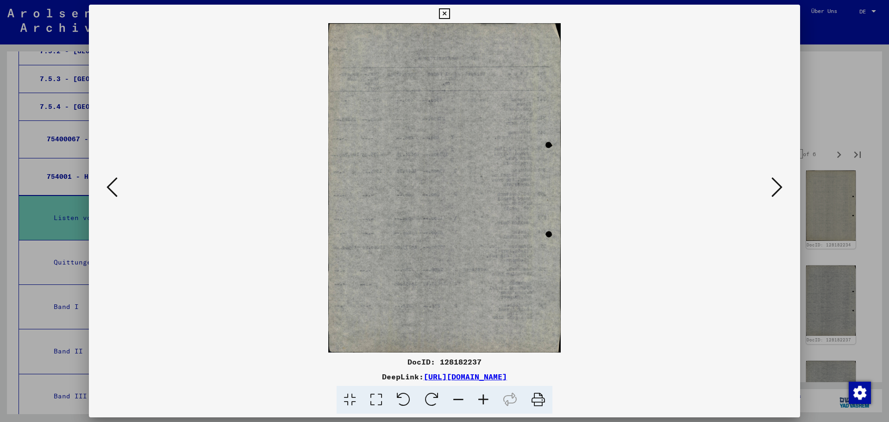
click at [775, 184] on icon at bounding box center [776, 187] width 11 height 22
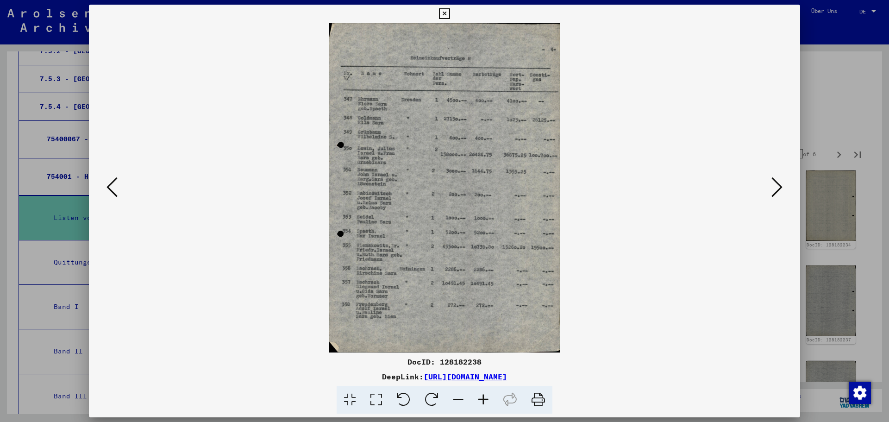
click at [775, 184] on icon at bounding box center [776, 187] width 11 height 22
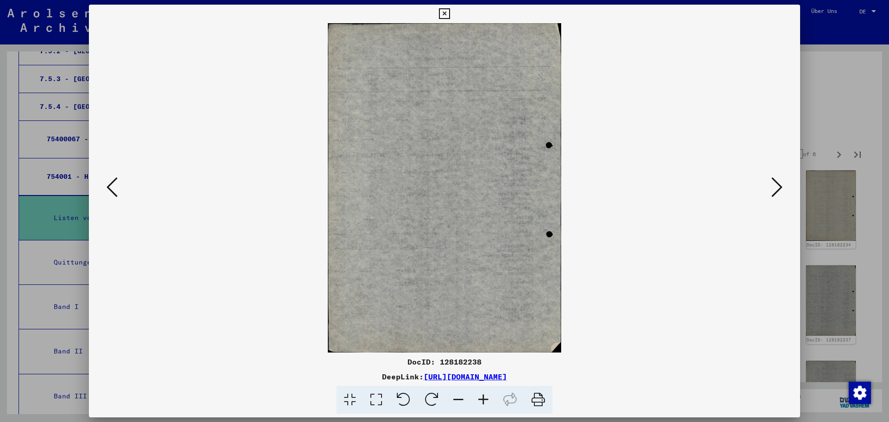
click at [775, 184] on icon at bounding box center [776, 187] width 11 height 22
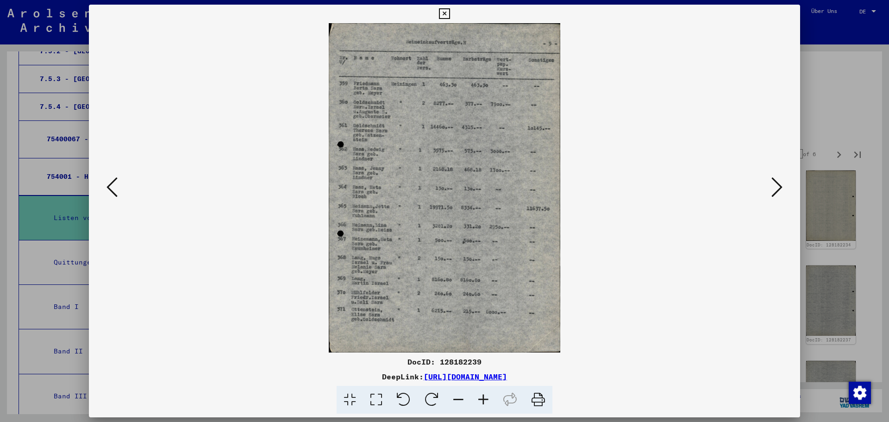
click at [775, 184] on icon at bounding box center [776, 187] width 11 height 22
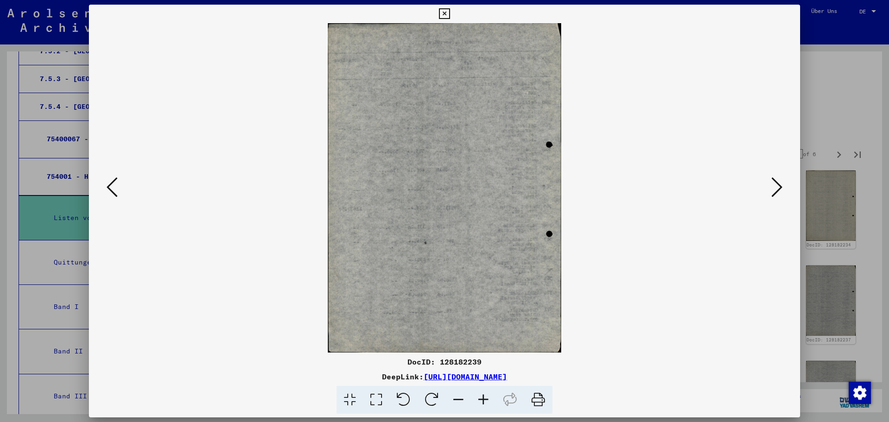
click at [775, 184] on icon at bounding box center [776, 187] width 11 height 22
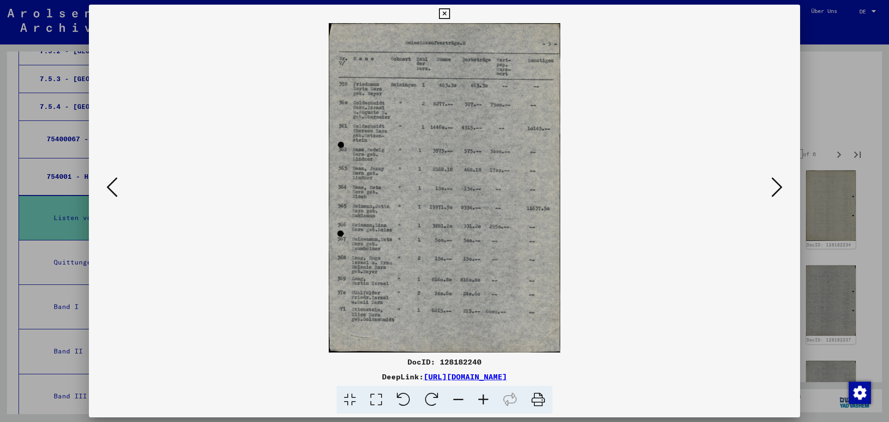
click at [775, 184] on icon at bounding box center [776, 187] width 11 height 22
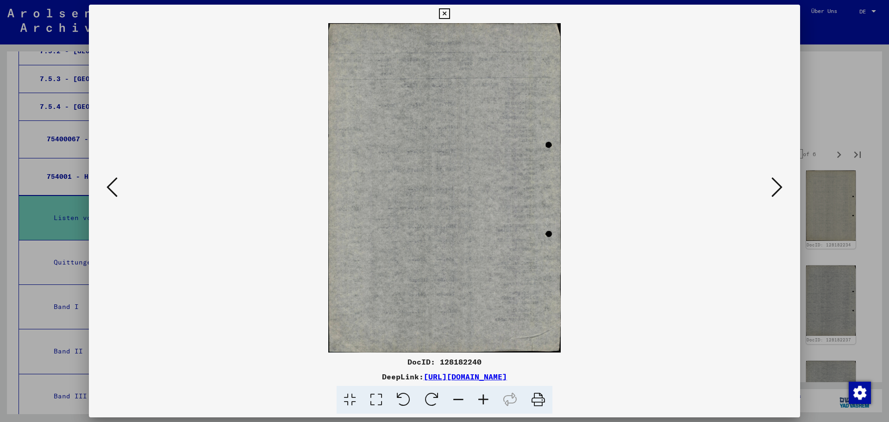
click at [775, 184] on icon at bounding box center [776, 187] width 11 height 22
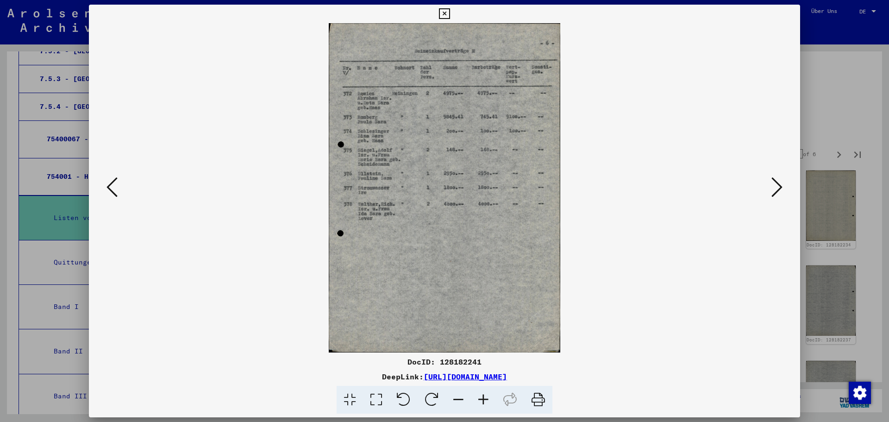
click at [775, 184] on icon at bounding box center [776, 187] width 11 height 22
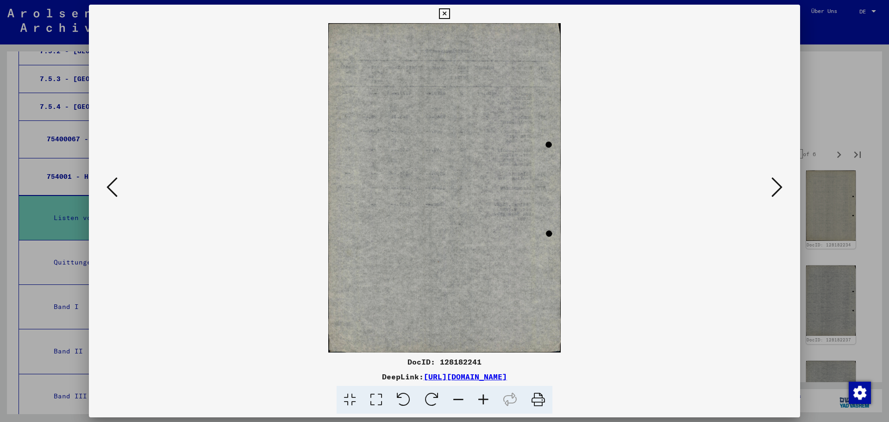
click at [775, 184] on icon at bounding box center [776, 187] width 11 height 22
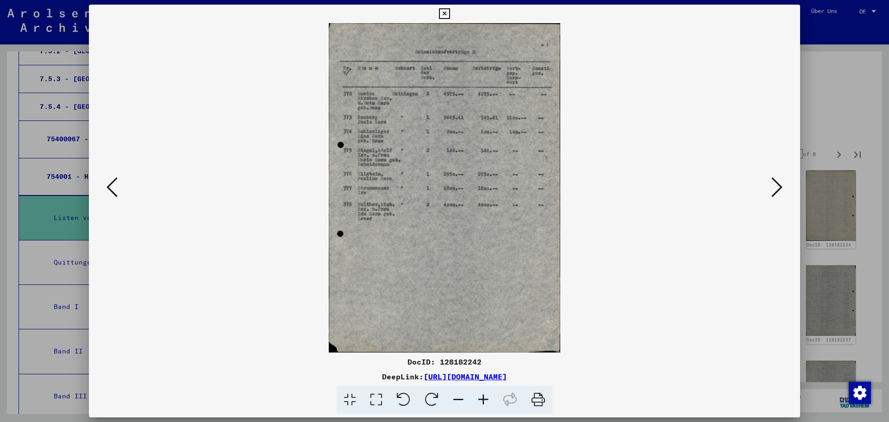
click at [775, 184] on icon at bounding box center [776, 187] width 11 height 22
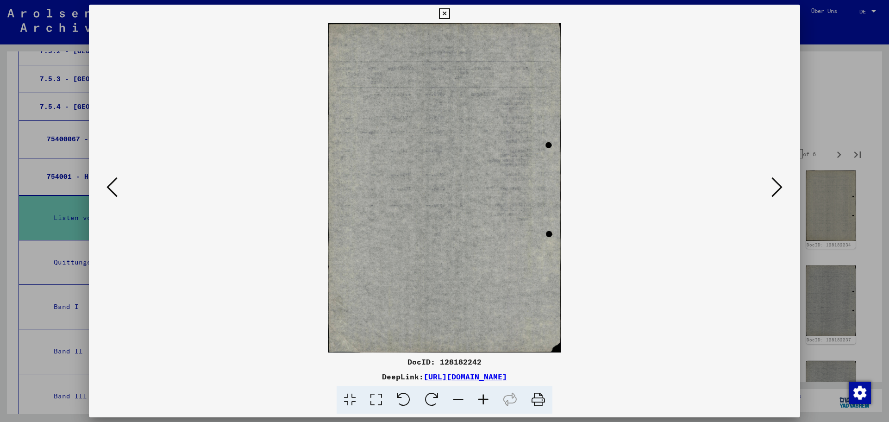
click at [775, 184] on icon at bounding box center [776, 187] width 11 height 22
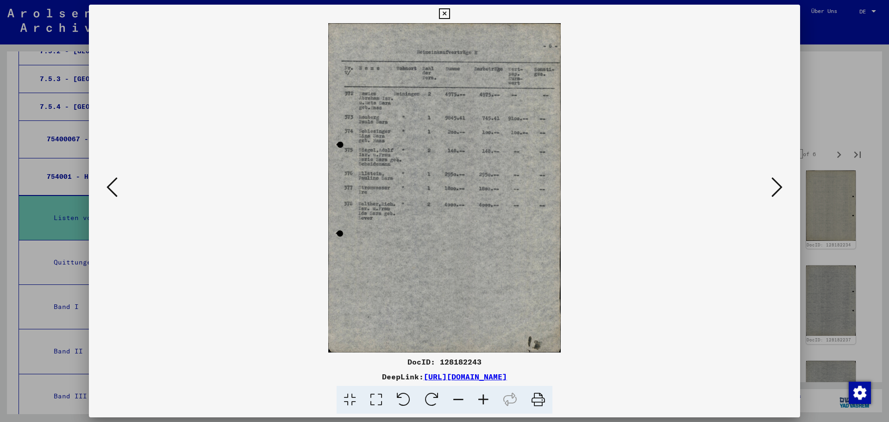
click at [775, 184] on icon at bounding box center [776, 187] width 11 height 22
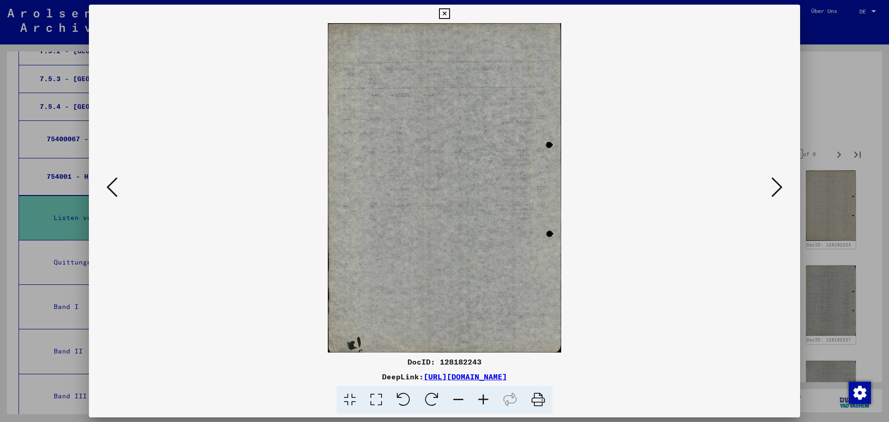
click at [775, 184] on icon at bounding box center [776, 187] width 11 height 22
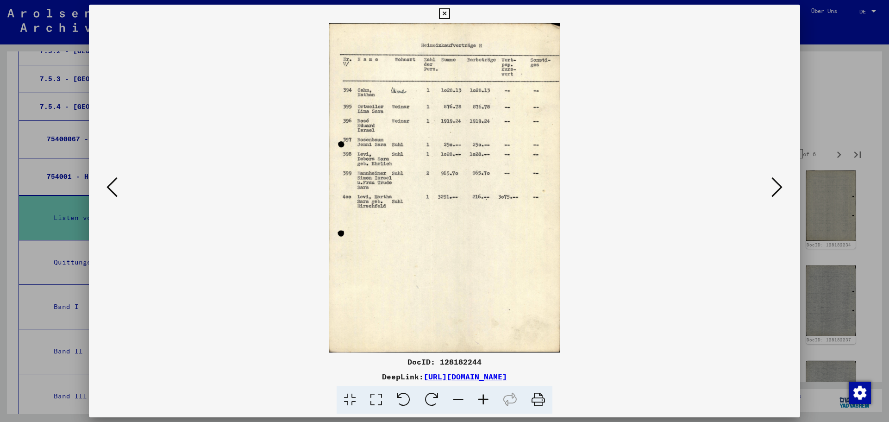
click at [775, 184] on icon at bounding box center [776, 187] width 11 height 22
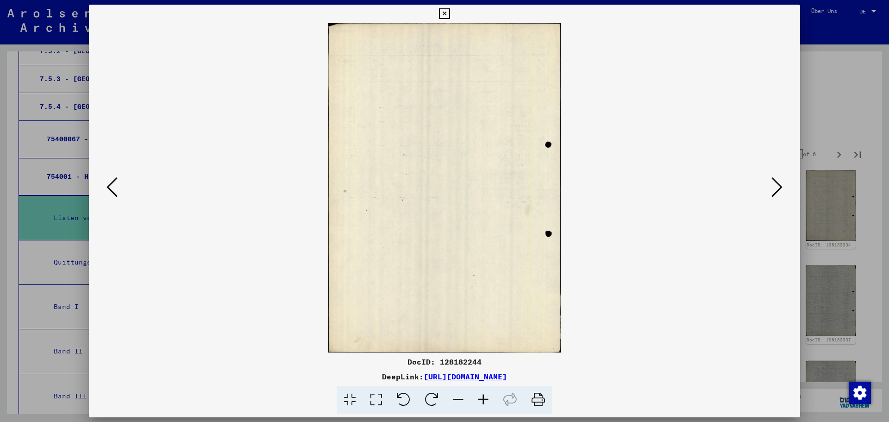
click at [775, 184] on icon at bounding box center [776, 187] width 11 height 22
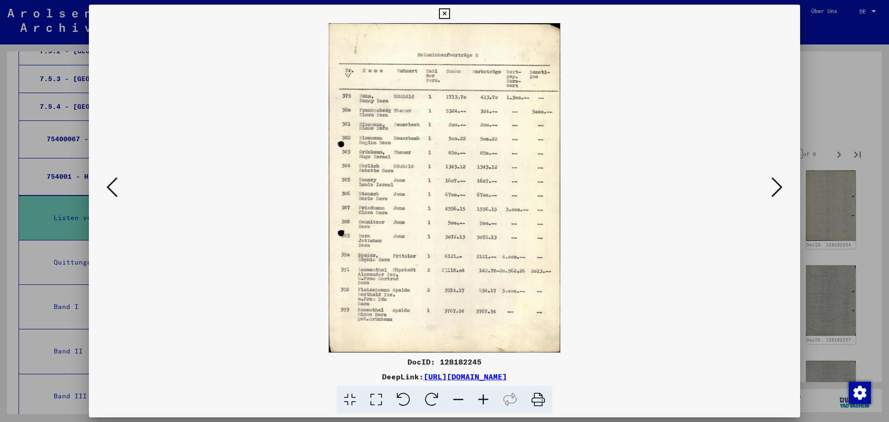
click at [775, 184] on icon at bounding box center [776, 187] width 11 height 22
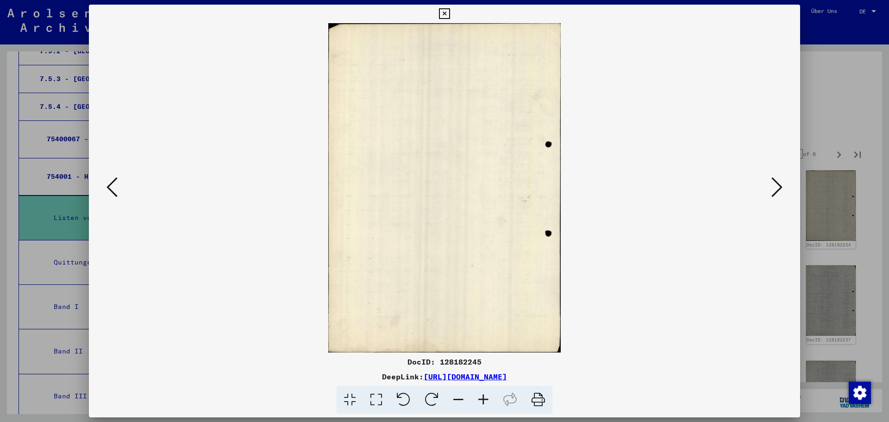
click at [448, 9] on icon at bounding box center [444, 13] width 11 height 11
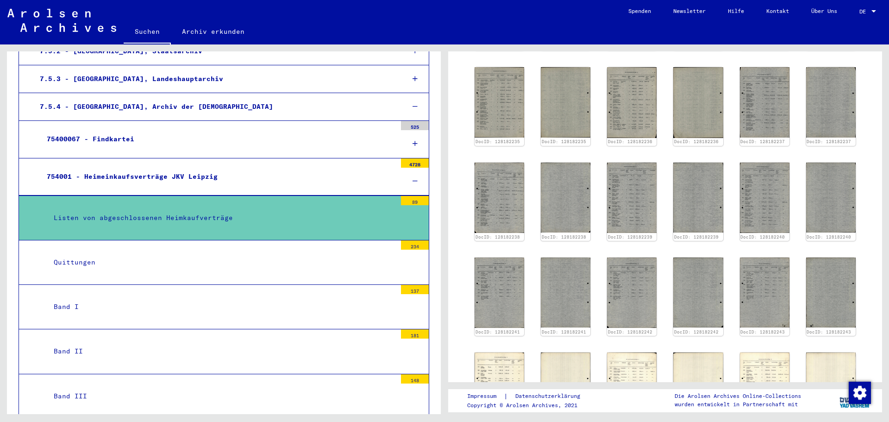
scroll to position [0, 0]
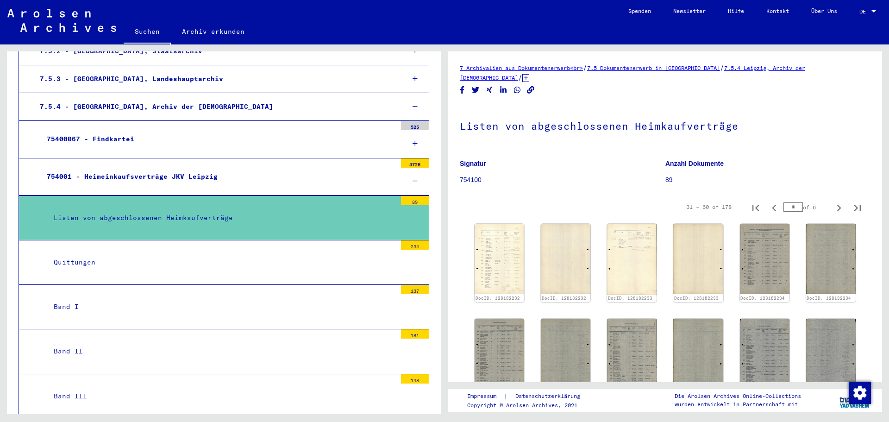
click at [167, 216] on div "Listen von abgeschlossenen Heimkaufverträge" at bounding box center [221, 218] width 349 height 18
click at [164, 176] on div "754001 - Heimeinkaufsverträge JKV Leipzig" at bounding box center [218, 177] width 356 height 18
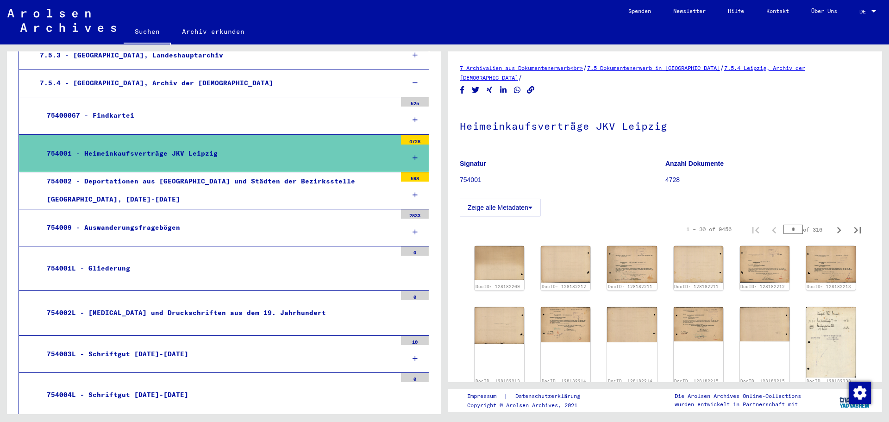
scroll to position [498, 0]
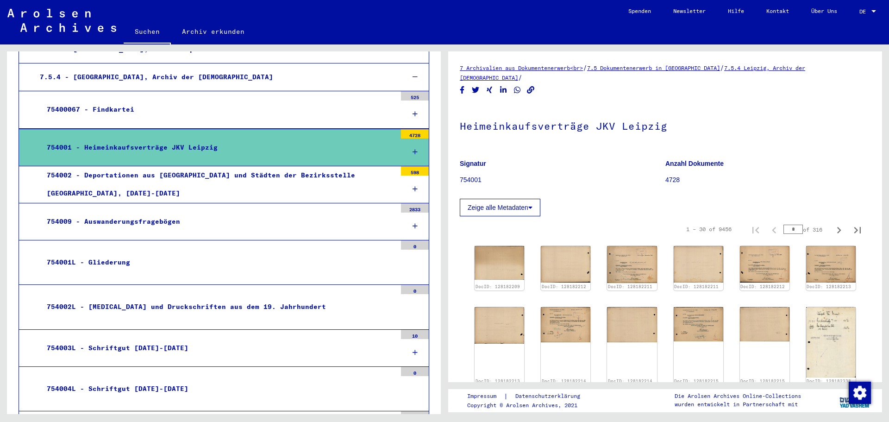
click at [412, 149] on icon at bounding box center [414, 152] width 5 height 6
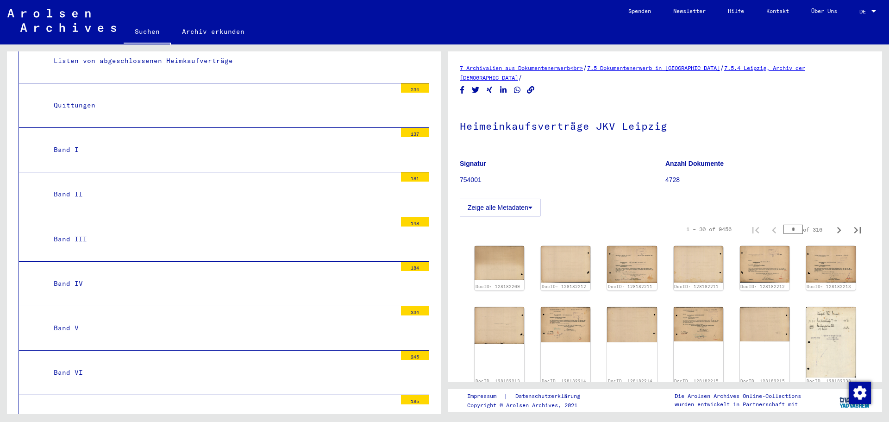
scroll to position [648, 0]
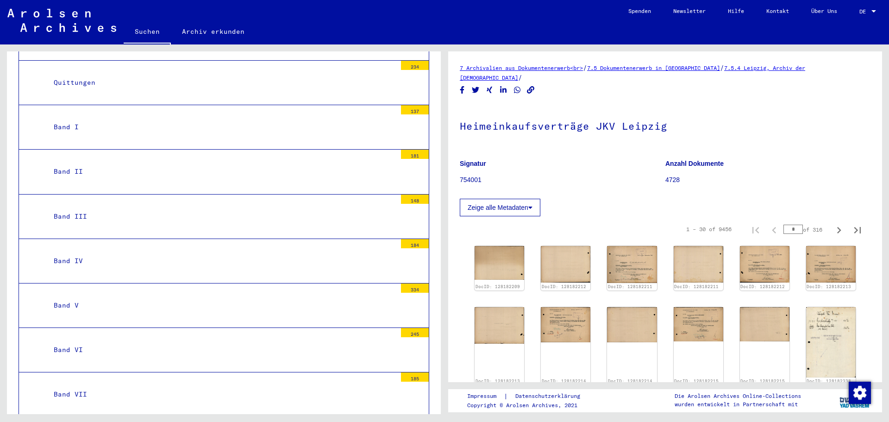
click at [68, 121] on div "Band I" at bounding box center [221, 127] width 349 height 18
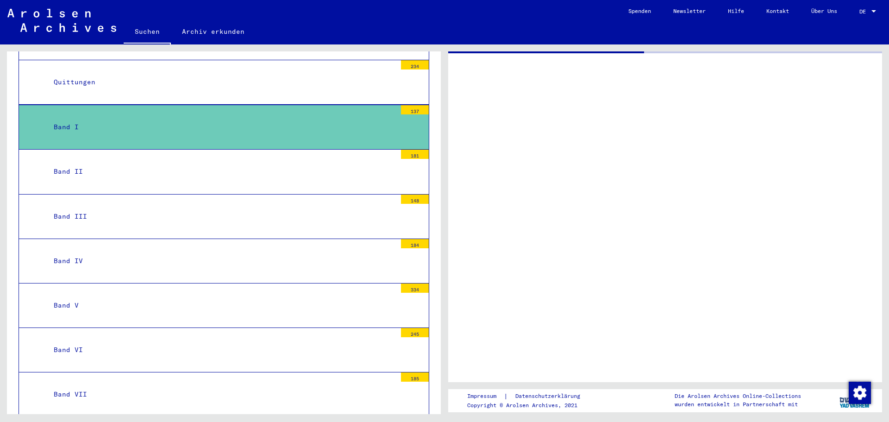
scroll to position [648, 0]
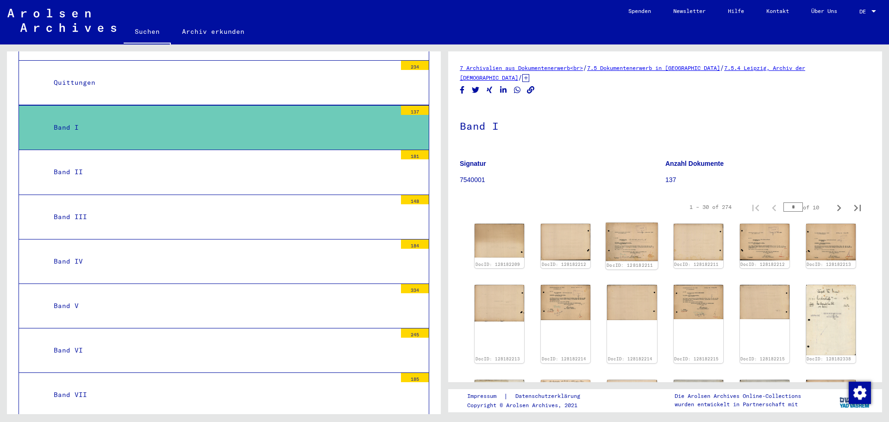
click at [627, 243] on img at bounding box center [632, 242] width 52 height 38
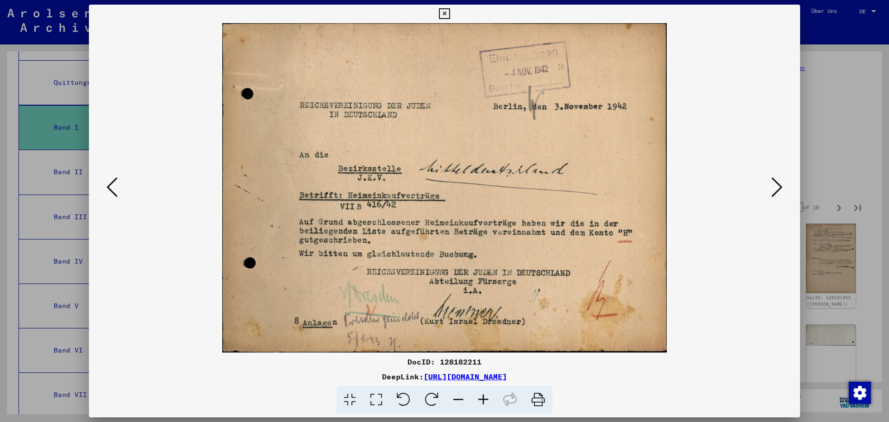
click at [778, 182] on icon at bounding box center [776, 187] width 11 height 22
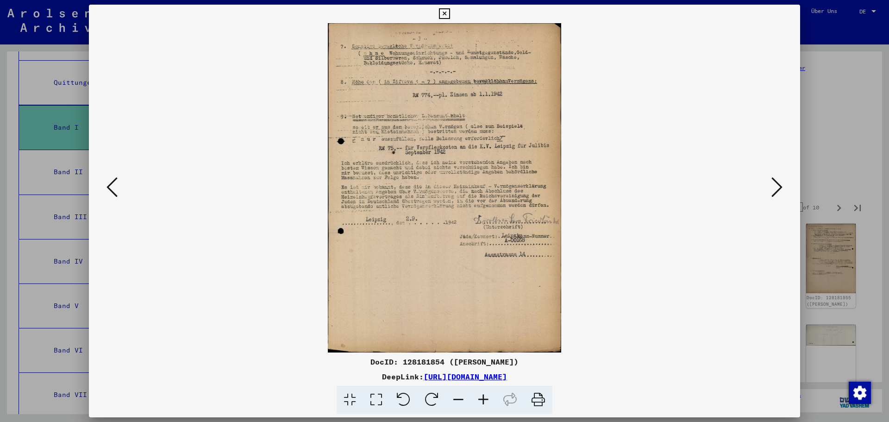
click at [778, 182] on icon at bounding box center [776, 187] width 11 height 22
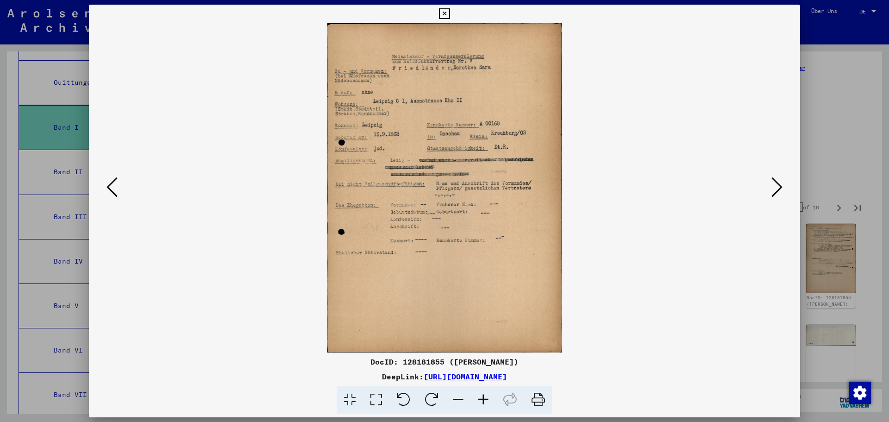
click at [109, 187] on icon at bounding box center [111, 187] width 11 height 22
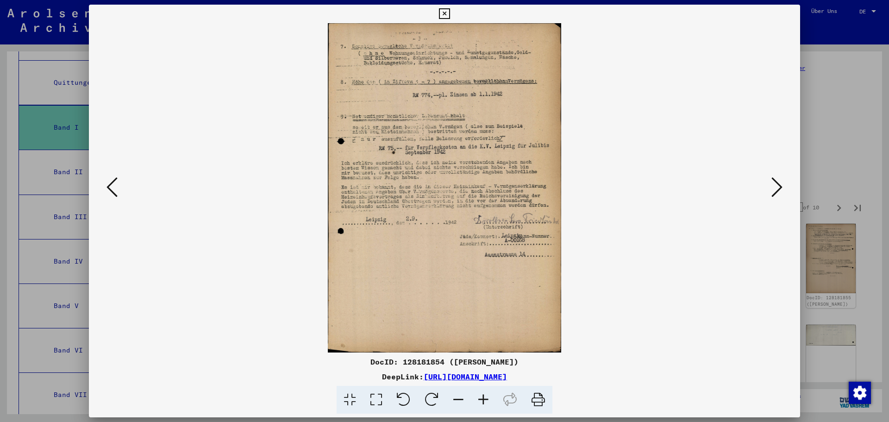
click at [109, 187] on icon at bounding box center [111, 187] width 11 height 22
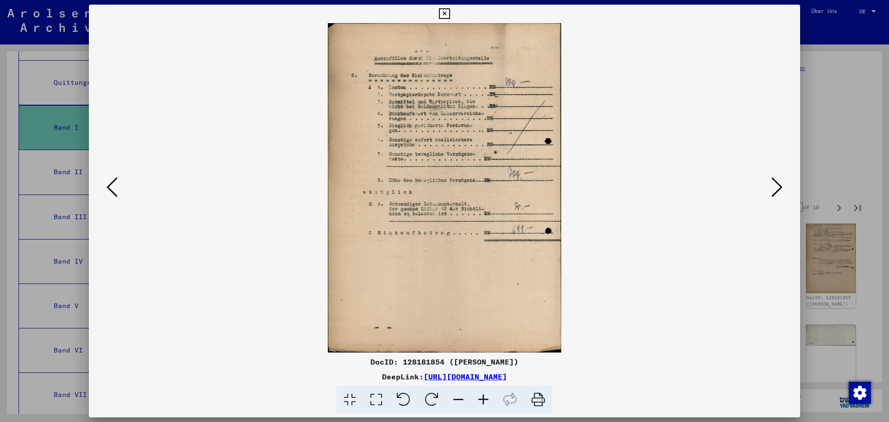
click at [109, 187] on icon at bounding box center [111, 187] width 11 height 22
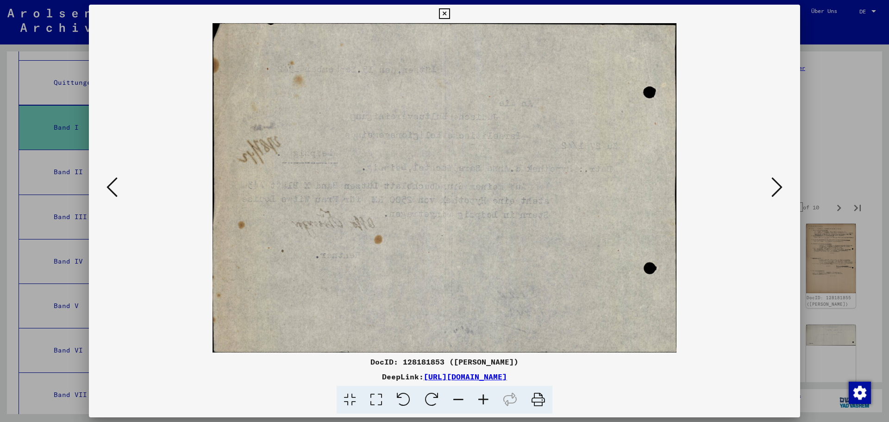
click at [109, 187] on icon at bounding box center [111, 187] width 11 height 22
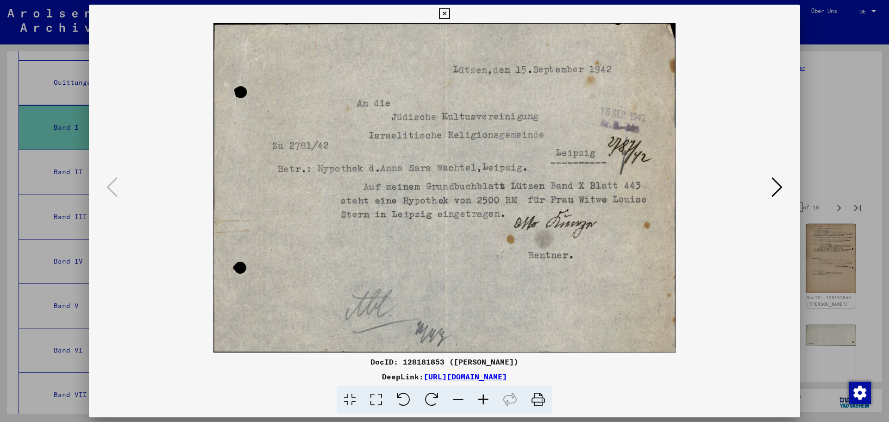
click at [776, 183] on icon at bounding box center [776, 187] width 11 height 22
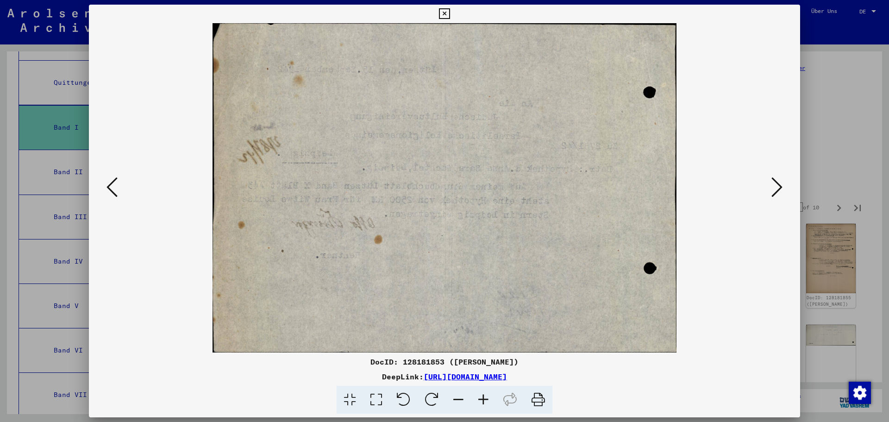
click at [776, 183] on icon at bounding box center [776, 187] width 11 height 22
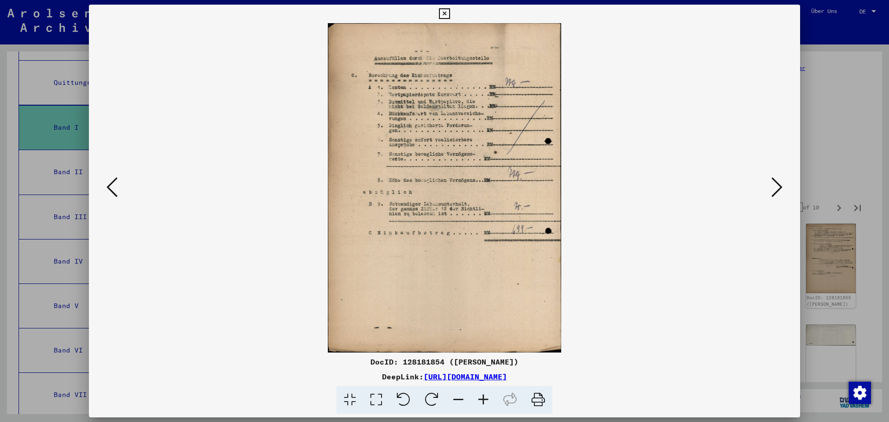
click at [776, 183] on icon at bounding box center [776, 187] width 11 height 22
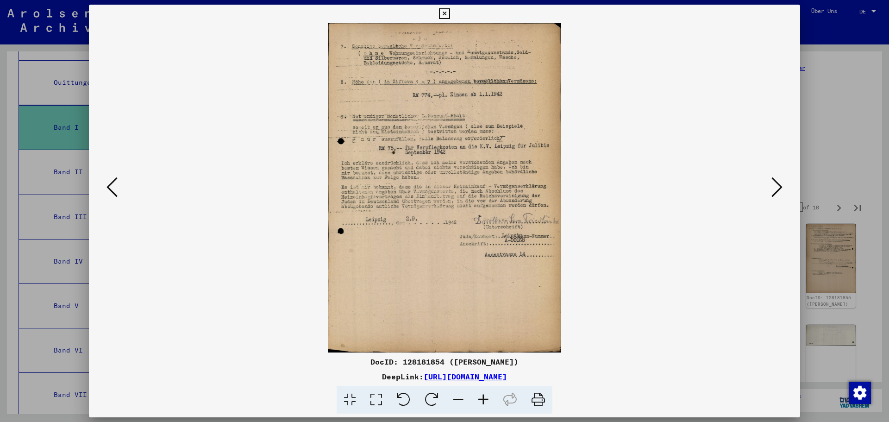
click at [776, 183] on icon at bounding box center [776, 187] width 11 height 22
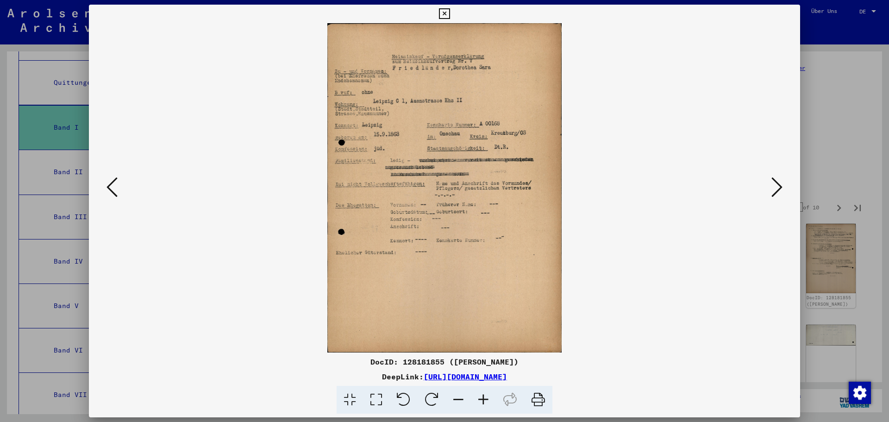
click at [776, 183] on icon at bounding box center [776, 187] width 11 height 22
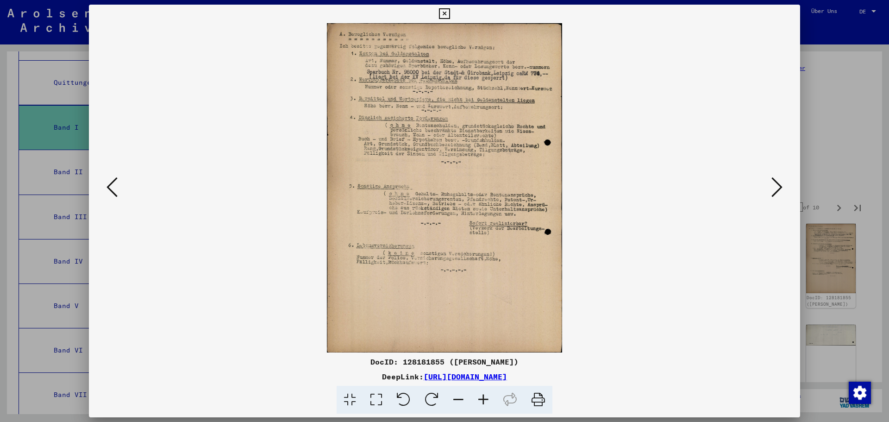
click at [776, 183] on icon at bounding box center [776, 187] width 11 height 22
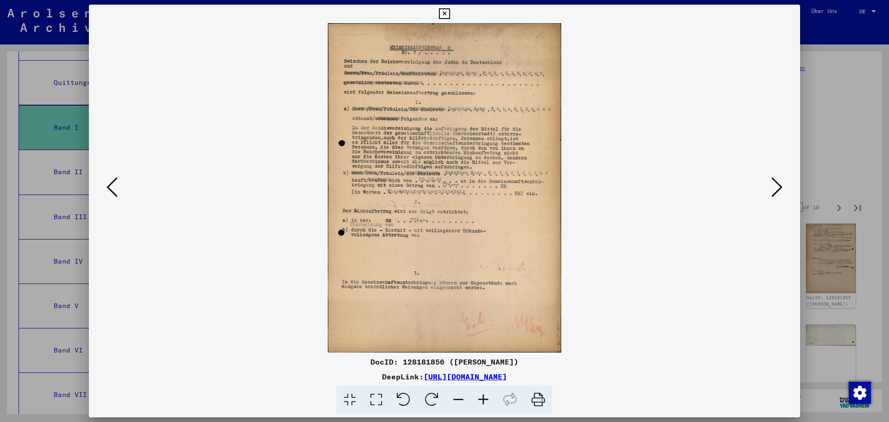
click at [776, 183] on icon at bounding box center [776, 187] width 11 height 22
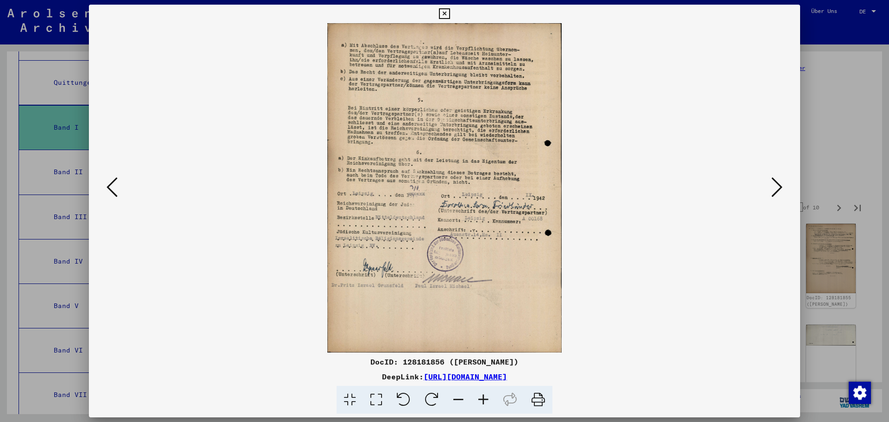
click at [776, 183] on icon at bounding box center [776, 187] width 11 height 22
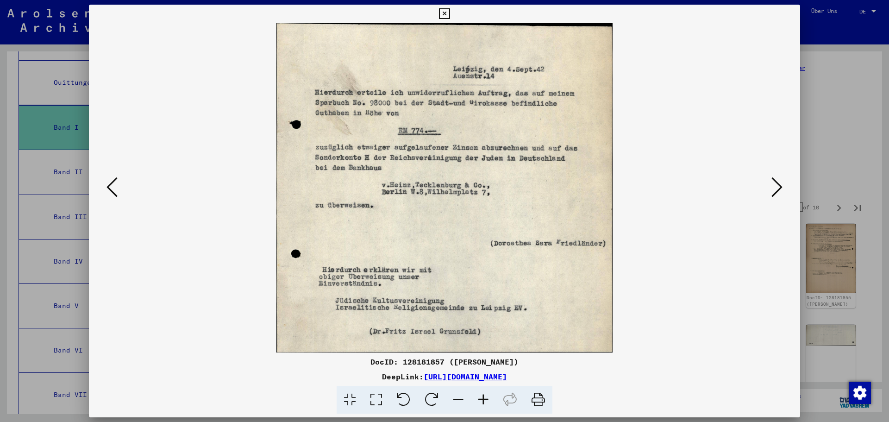
click at [775, 184] on icon at bounding box center [776, 187] width 11 height 22
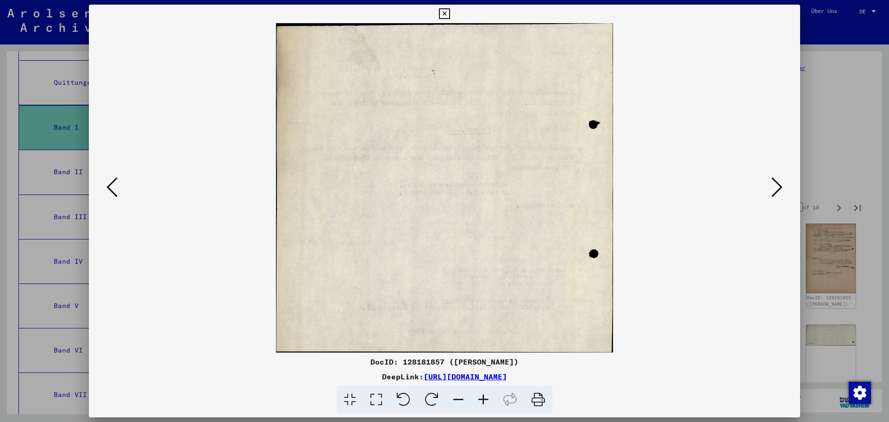
click at [775, 184] on icon at bounding box center [776, 187] width 11 height 22
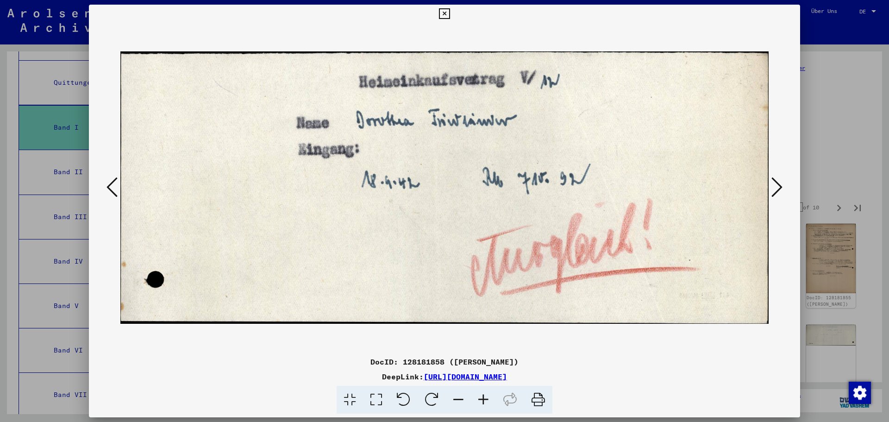
click at [775, 184] on icon at bounding box center [776, 187] width 11 height 22
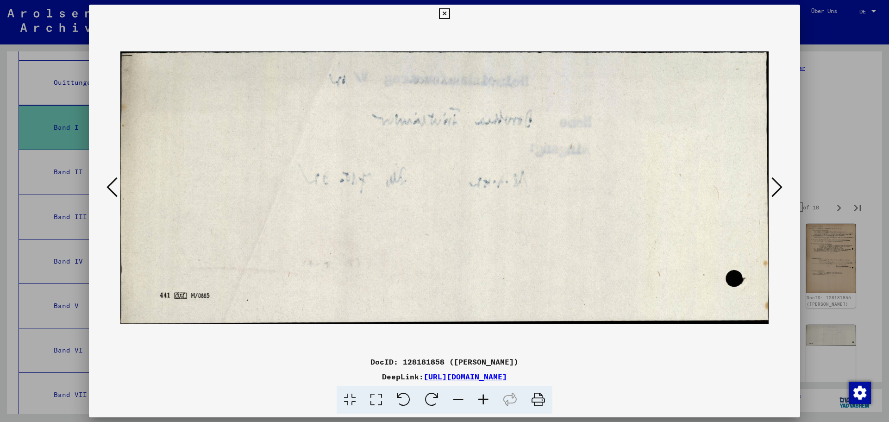
click at [775, 184] on icon at bounding box center [776, 187] width 11 height 22
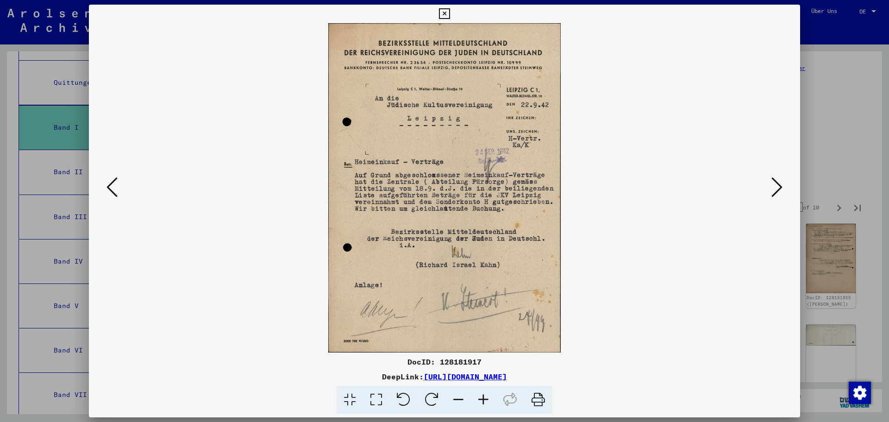
click at [775, 184] on icon at bounding box center [776, 187] width 11 height 22
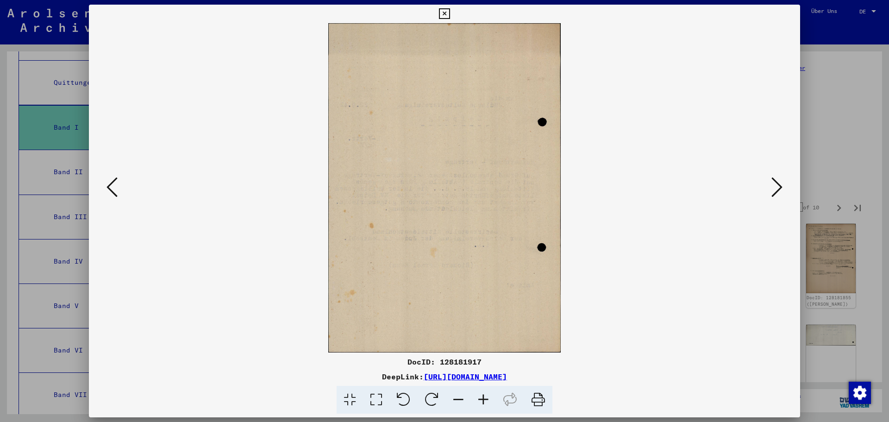
click at [775, 184] on icon at bounding box center [776, 187] width 11 height 22
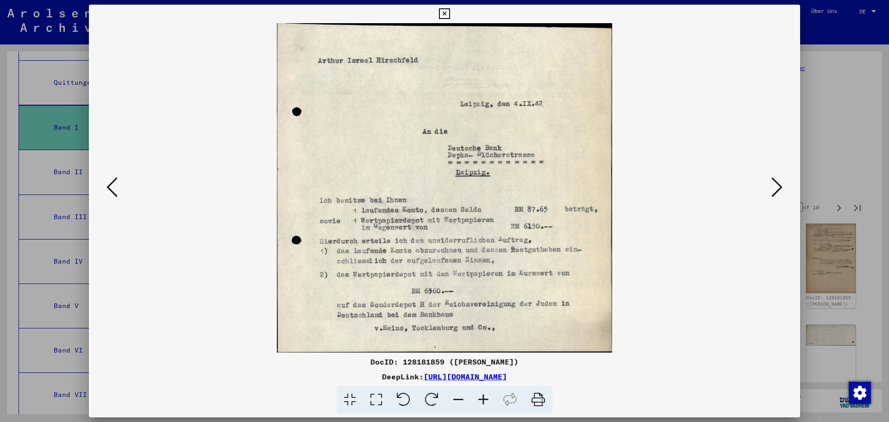
click at [775, 184] on icon at bounding box center [776, 187] width 11 height 22
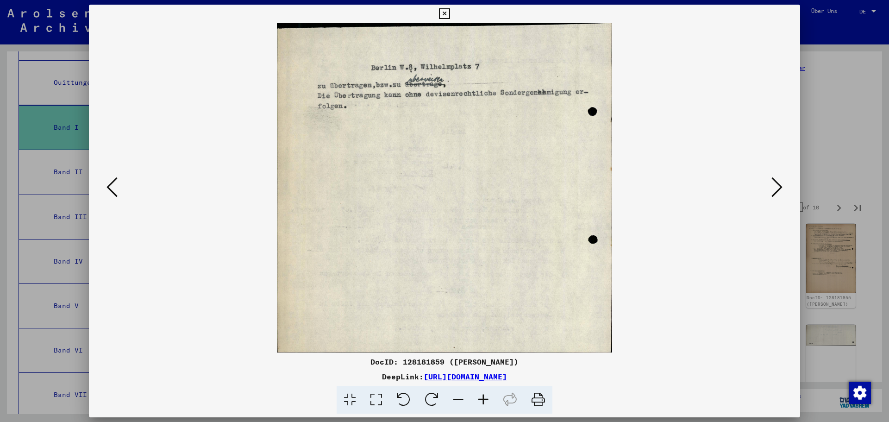
click at [775, 184] on icon at bounding box center [776, 187] width 11 height 22
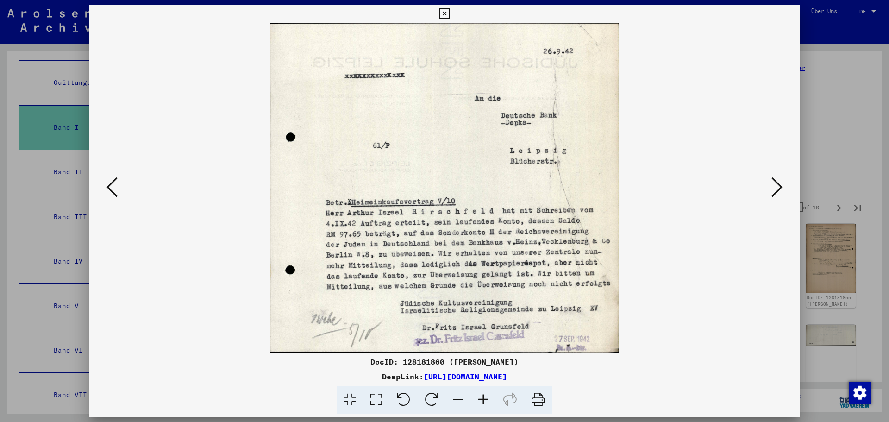
click at [775, 184] on icon at bounding box center [776, 187] width 11 height 22
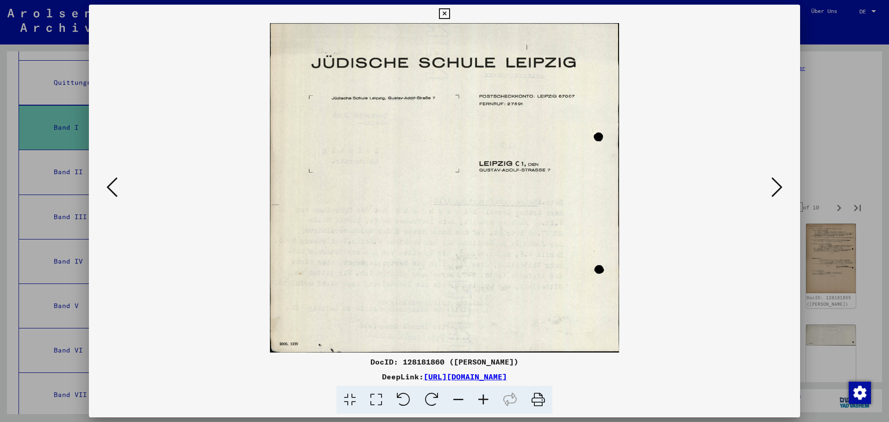
click at [775, 184] on icon at bounding box center [776, 187] width 11 height 22
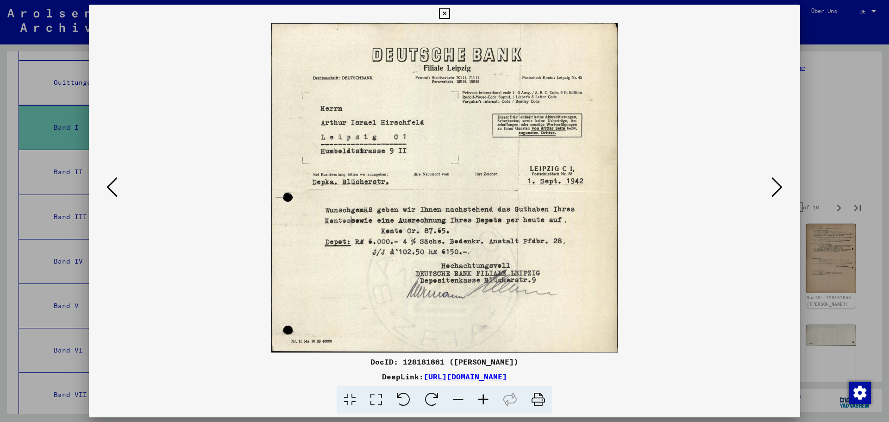
click at [775, 184] on icon at bounding box center [776, 187] width 11 height 22
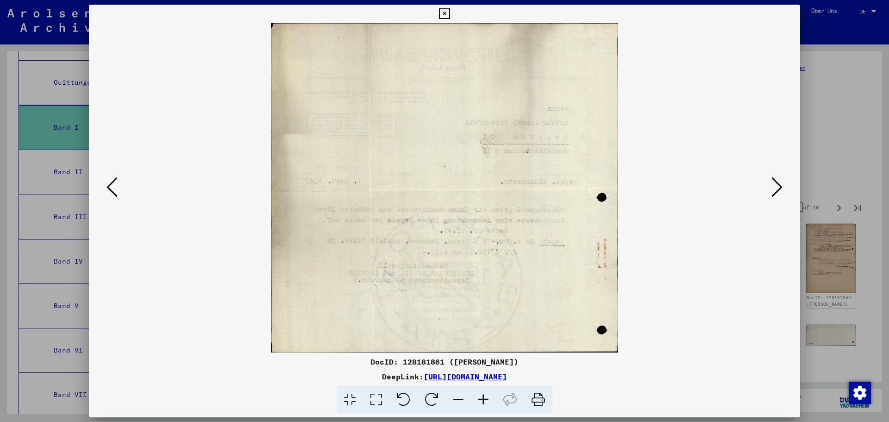
click at [775, 184] on icon at bounding box center [776, 187] width 11 height 22
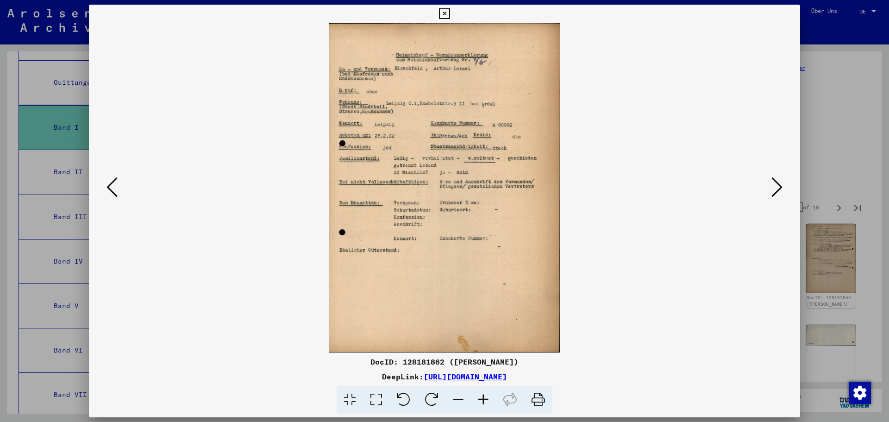
click at [775, 184] on icon at bounding box center [776, 187] width 11 height 22
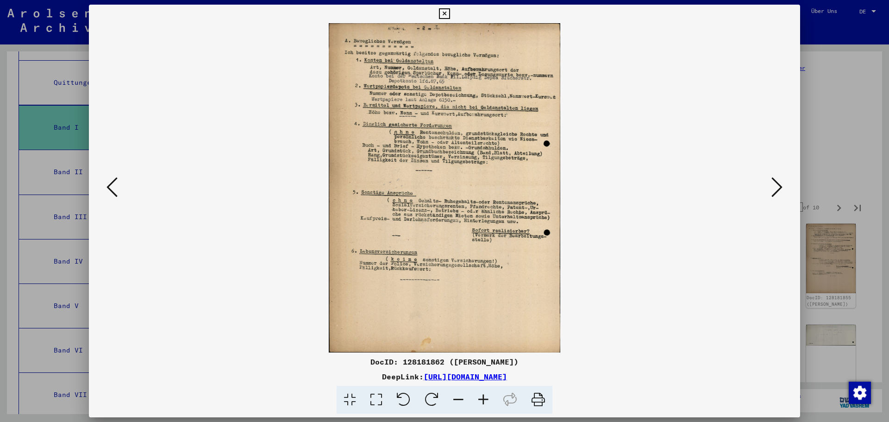
click at [775, 184] on icon at bounding box center [776, 187] width 11 height 22
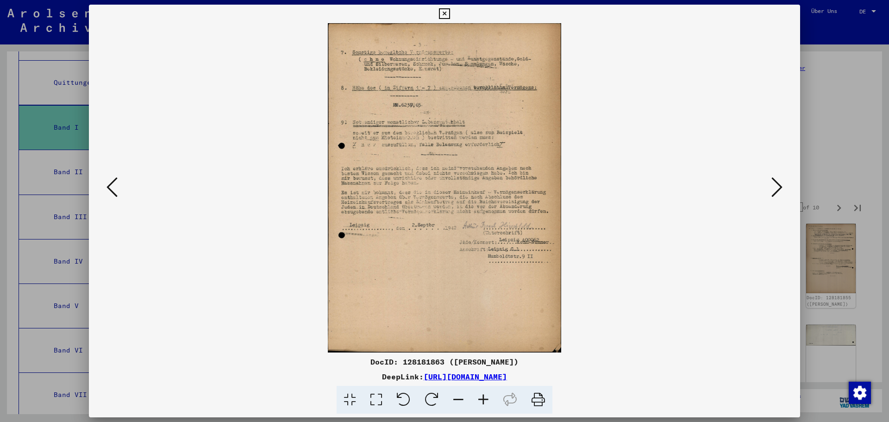
click at [775, 184] on icon at bounding box center [776, 187] width 11 height 22
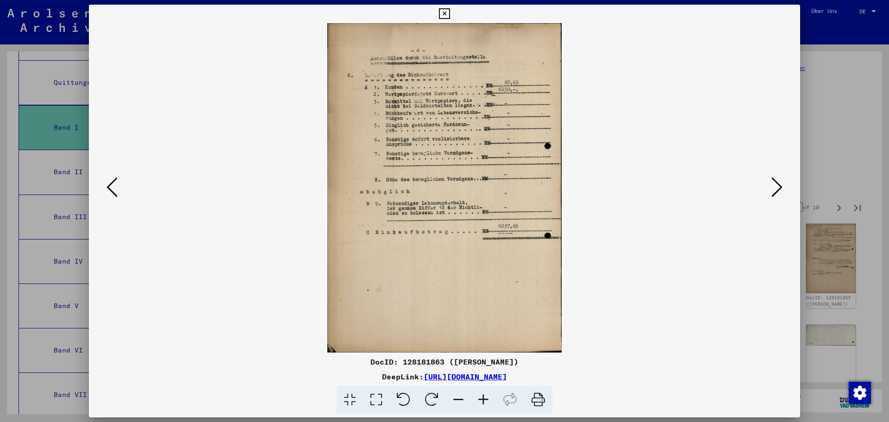
click at [775, 184] on icon at bounding box center [776, 187] width 11 height 22
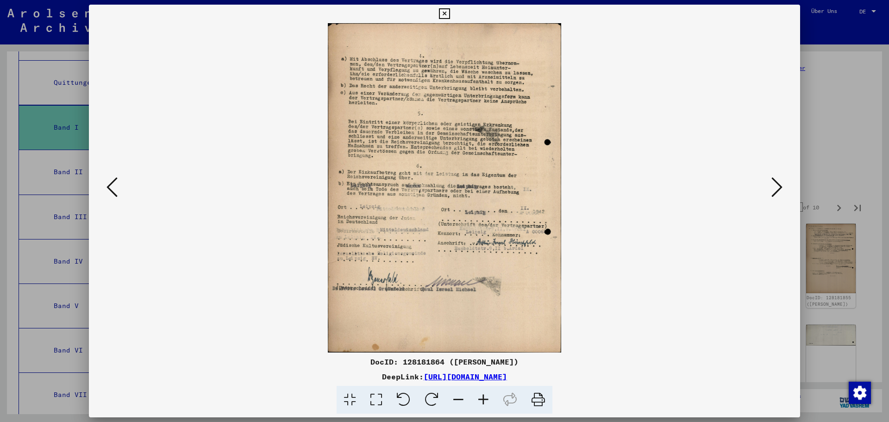
click at [775, 184] on icon at bounding box center [776, 187] width 11 height 22
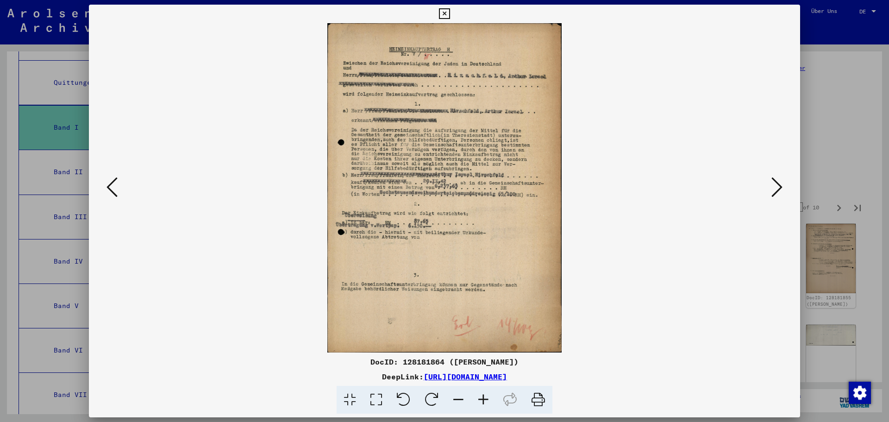
click at [775, 184] on icon at bounding box center [776, 187] width 11 height 22
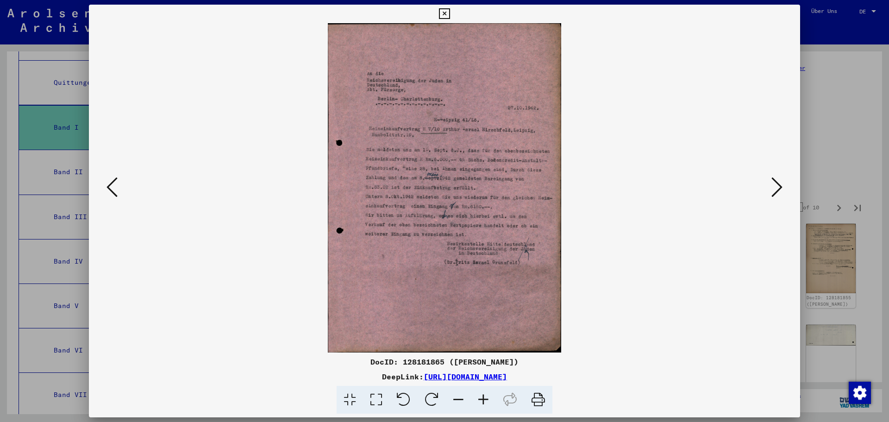
click at [775, 184] on icon at bounding box center [776, 187] width 11 height 22
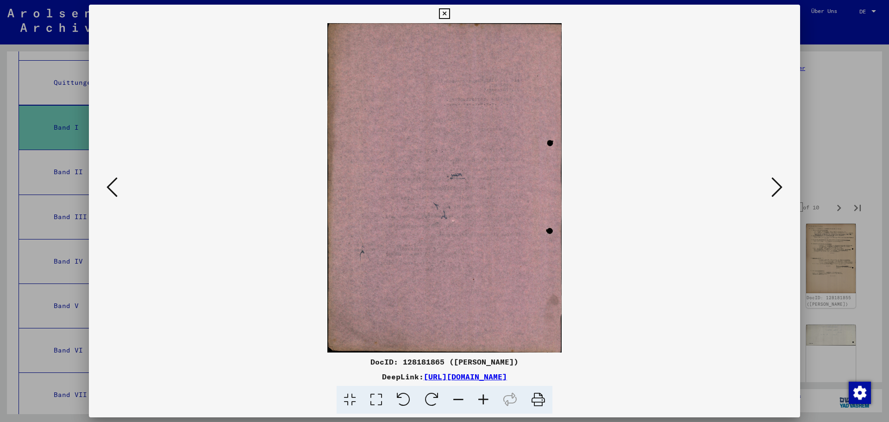
click at [775, 184] on icon at bounding box center [776, 187] width 11 height 22
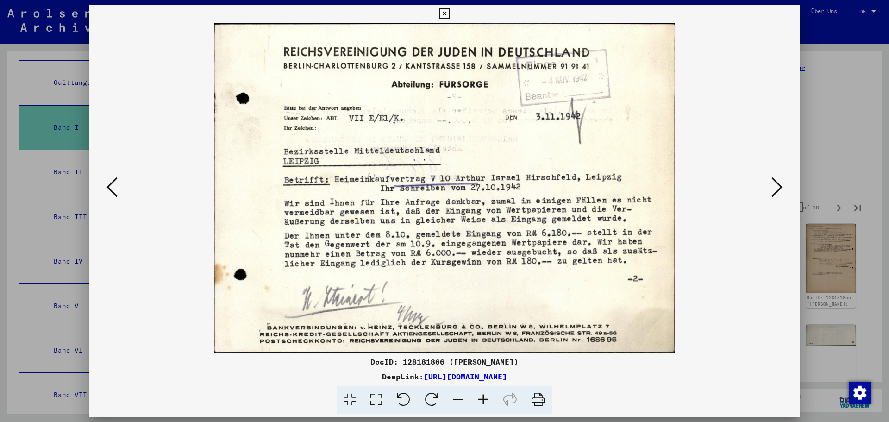
click at [775, 184] on icon at bounding box center [776, 187] width 11 height 22
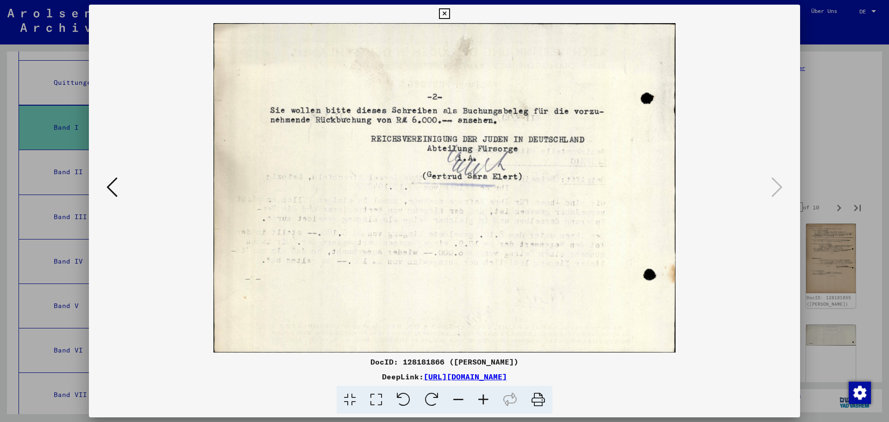
click at [448, 13] on icon at bounding box center [444, 13] width 11 height 11
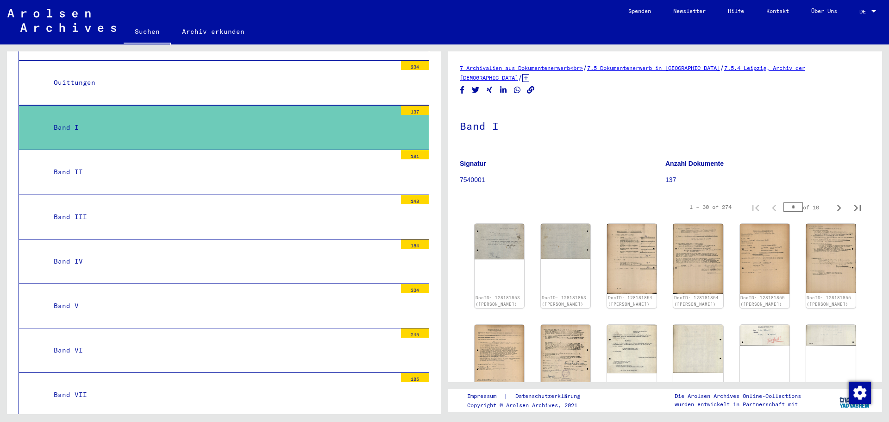
click at [85, 171] on div "Band II" at bounding box center [221, 172] width 349 height 18
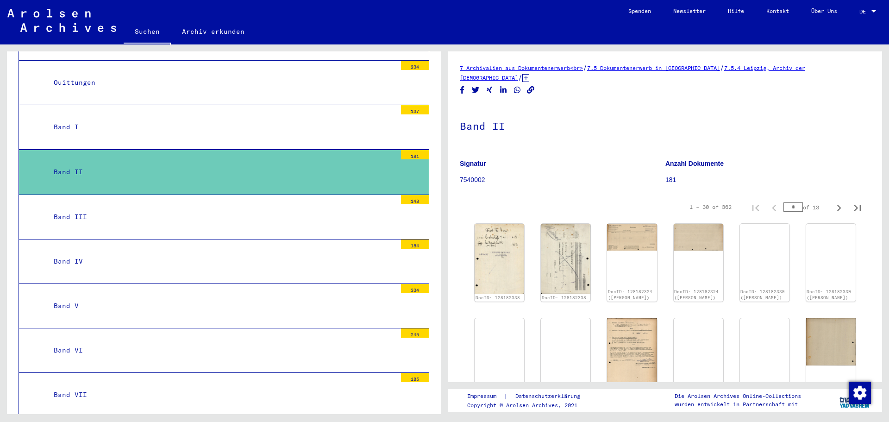
click at [89, 137] on mat-tree-node "Band I 137" at bounding box center [224, 127] width 410 height 44
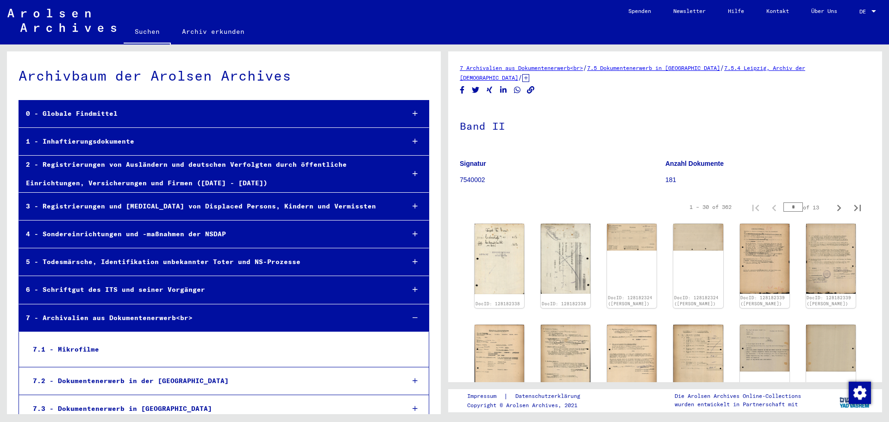
click at [147, 31] on link "Suchen" at bounding box center [147, 32] width 47 height 24
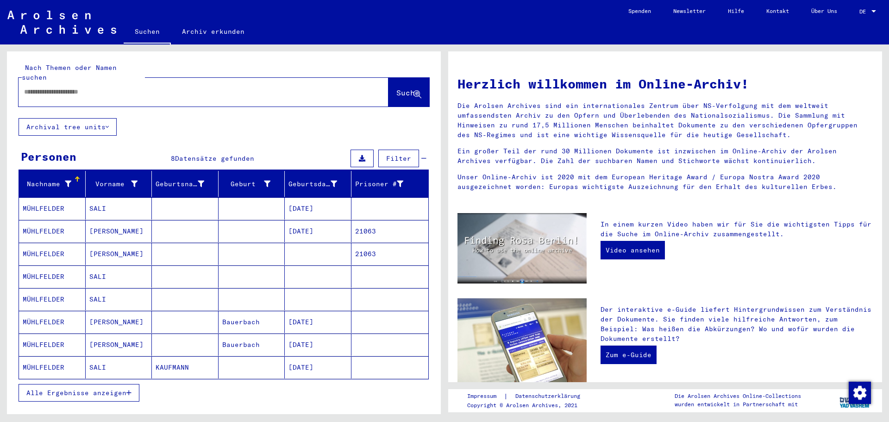
click at [99, 87] on input "text" at bounding box center [192, 92] width 336 height 10
type input "**********"
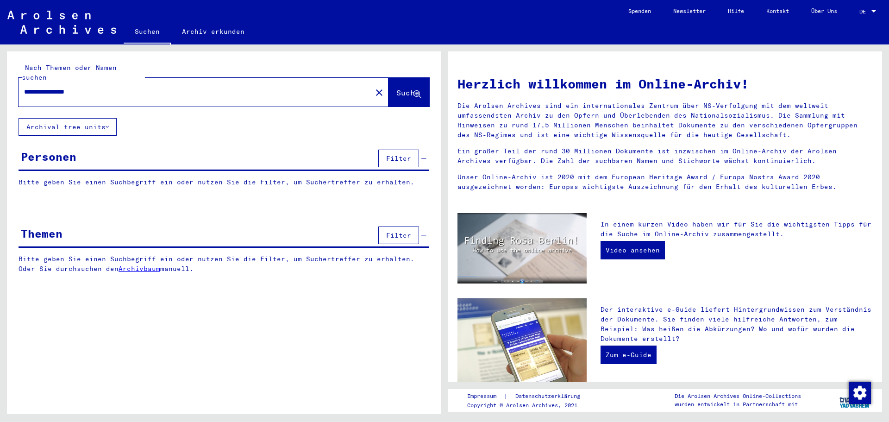
click at [396, 88] on span "Suche" at bounding box center [407, 92] width 23 height 9
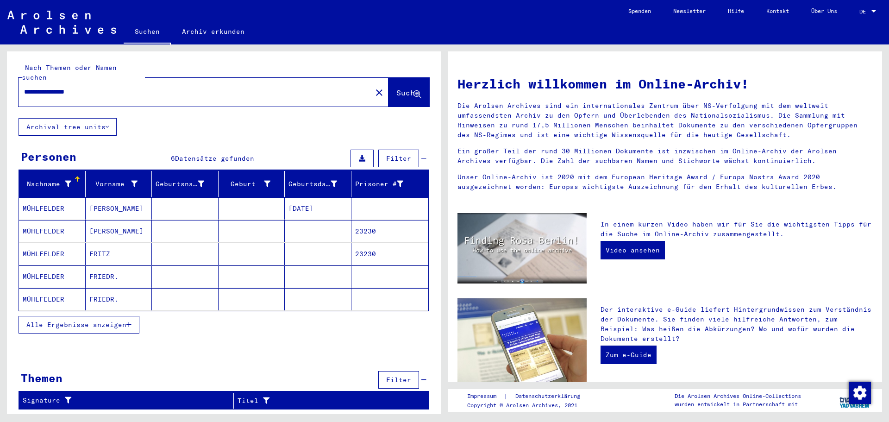
click at [84, 320] on span "Alle Ergebnisse anzeigen" at bounding box center [76, 324] width 100 height 8
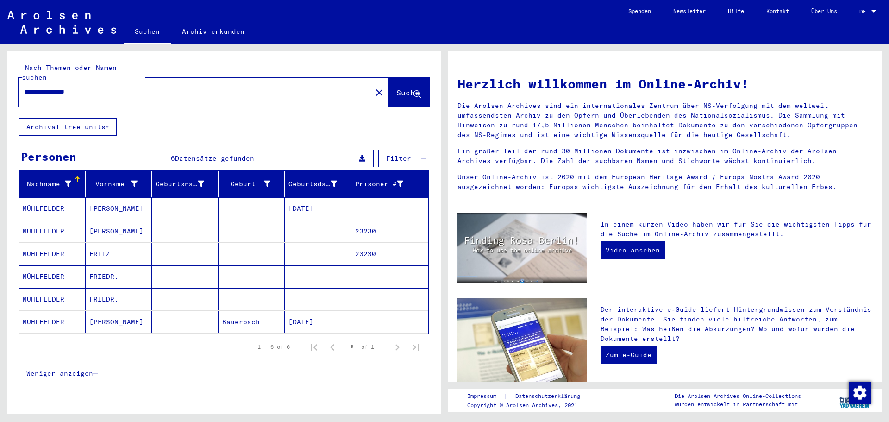
click at [39, 197] on mat-cell "MÜHLFELDER" at bounding box center [52, 208] width 67 height 22
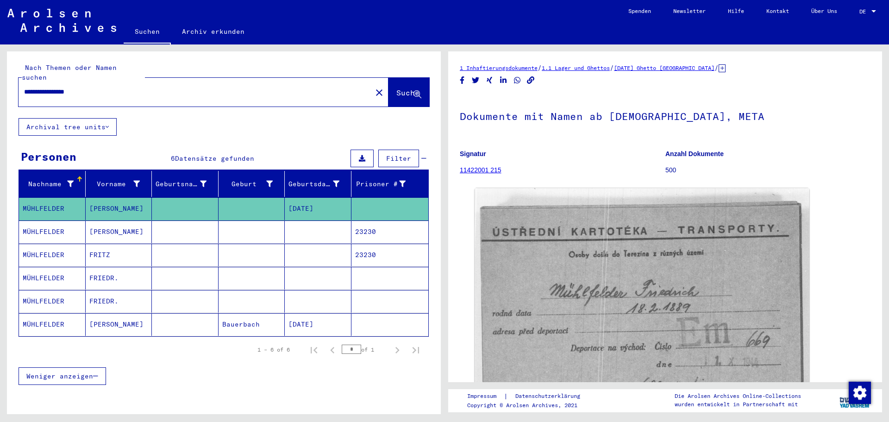
click at [48, 220] on mat-cell "MÜHLFELDER" at bounding box center [52, 231] width 67 height 23
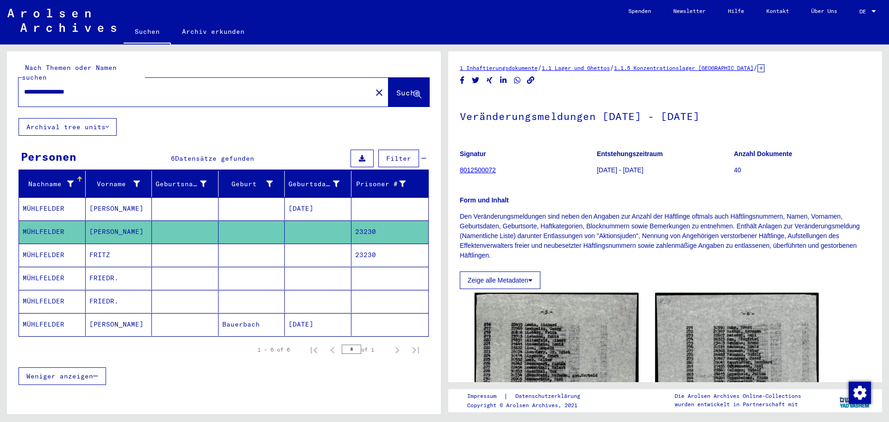
click at [41, 243] on mat-cell "MÜHLFELDER" at bounding box center [52, 254] width 67 height 23
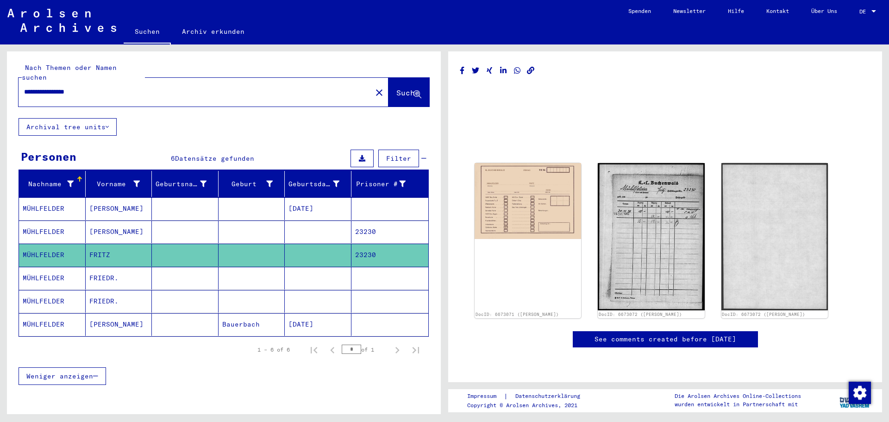
click at [42, 270] on mat-cell "MÜHLFELDER" at bounding box center [52, 278] width 67 height 23
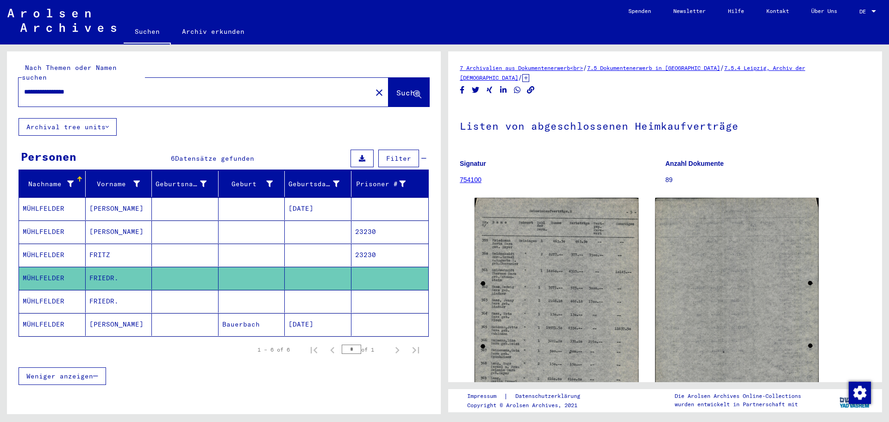
click at [44, 290] on mat-cell "MÜHLFELDER" at bounding box center [52, 301] width 67 height 23
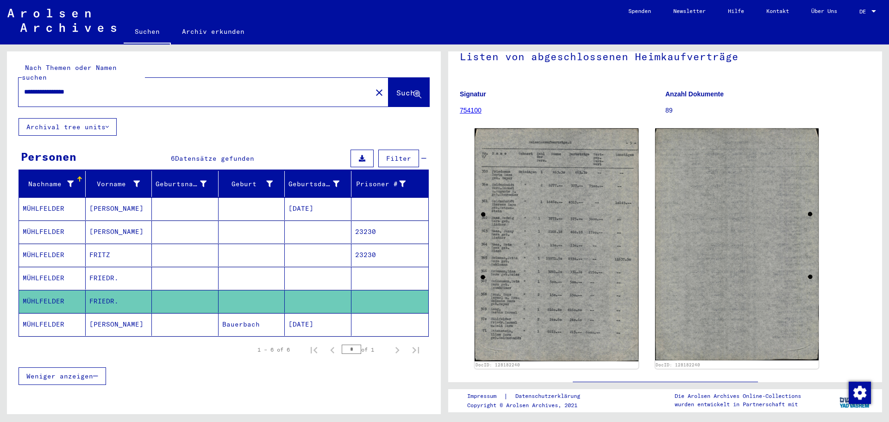
scroll to position [90, 0]
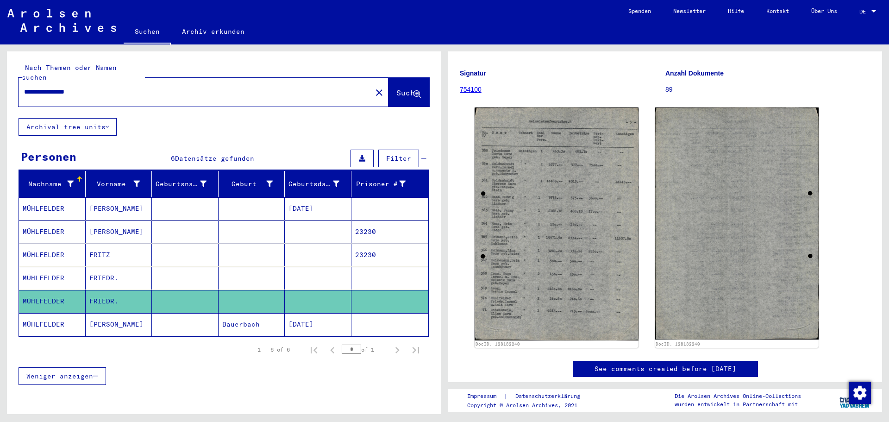
click at [41, 267] on mat-cell "MÜHLFELDER" at bounding box center [52, 278] width 67 height 23
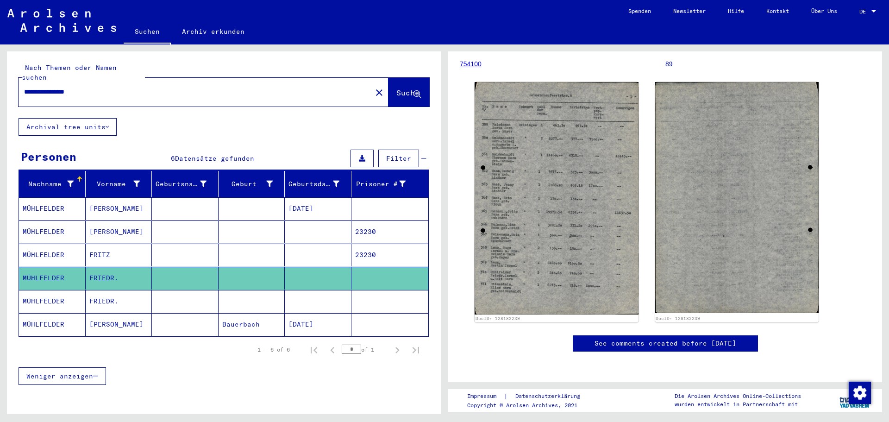
scroll to position [150, 0]
click at [50, 290] on mat-cell "MÜHLFELDER" at bounding box center [52, 301] width 67 height 23
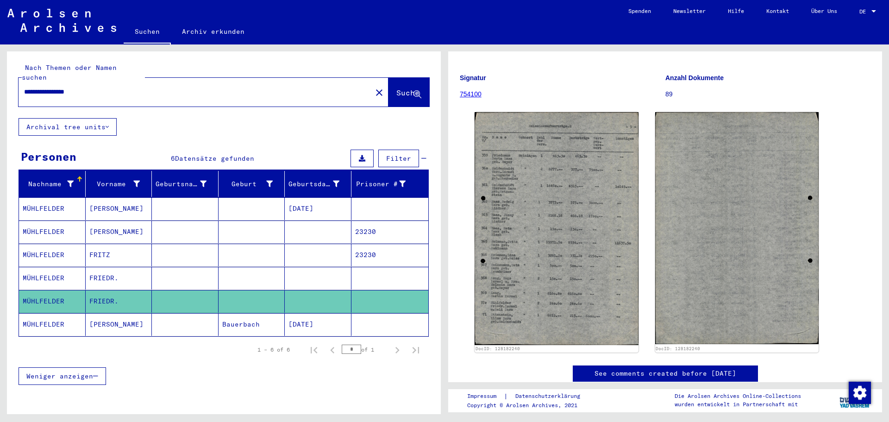
scroll to position [73, 0]
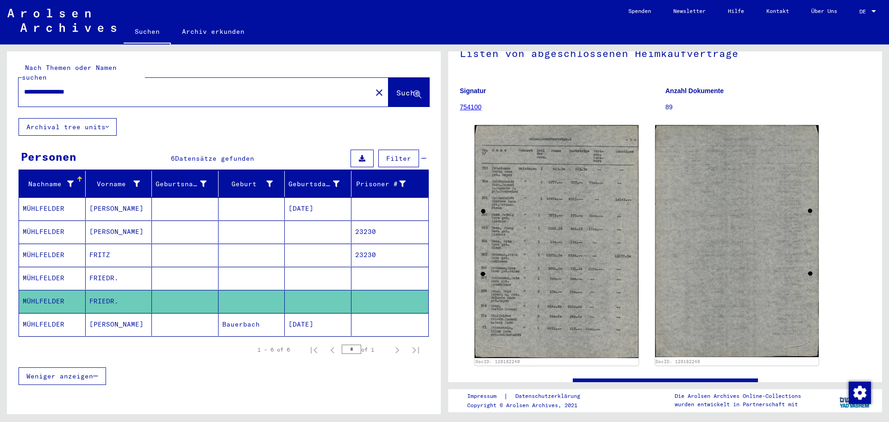
click at [55, 267] on mat-cell "MÜHLFELDER" at bounding box center [52, 278] width 67 height 23
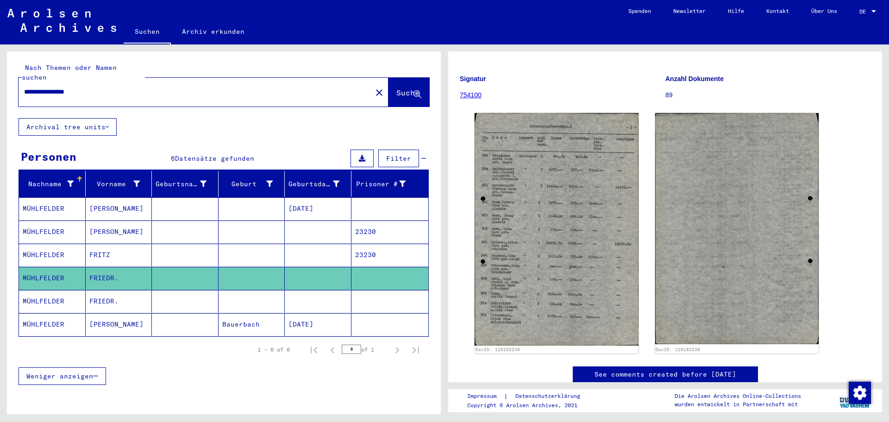
scroll to position [89, 0]
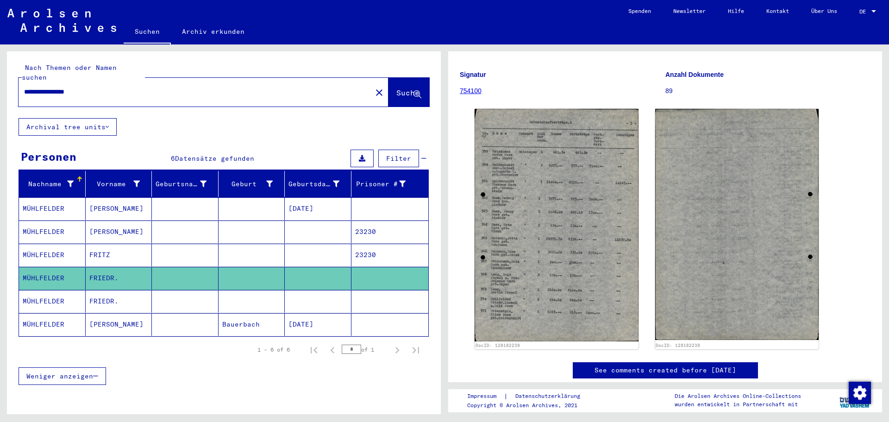
click at [43, 291] on mat-cell "MÜHLFELDER" at bounding box center [52, 301] width 67 height 23
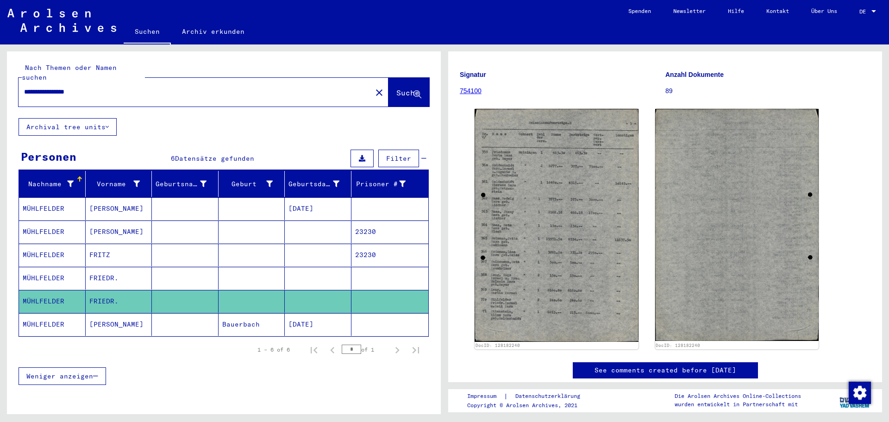
scroll to position [113, 0]
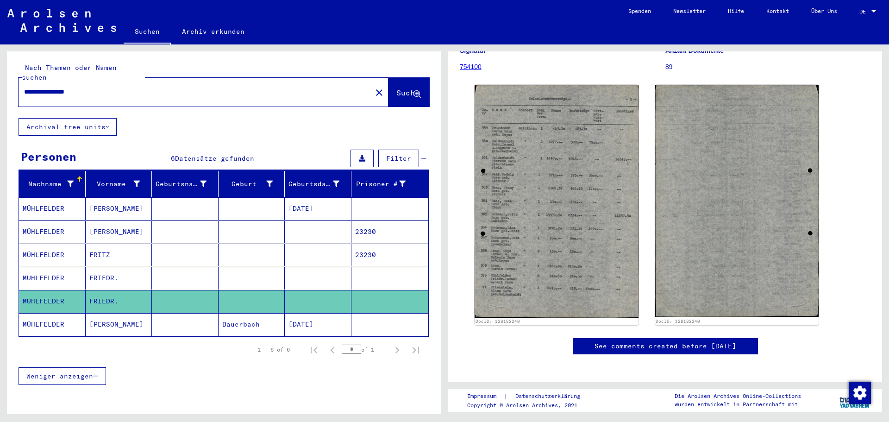
click at [39, 313] on mat-cell "MÜHLFELDER" at bounding box center [52, 324] width 67 height 23
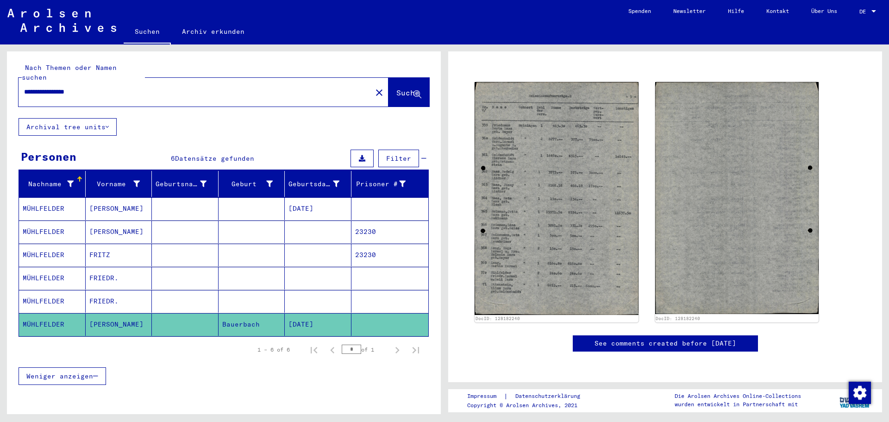
scroll to position [78, 0]
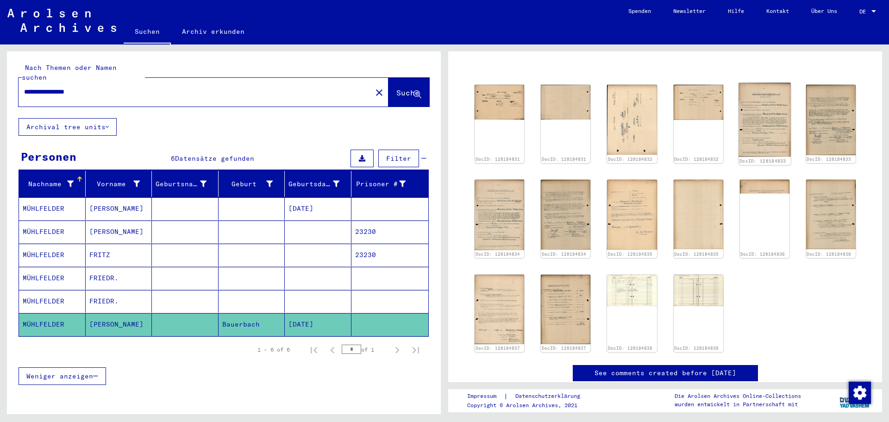
click at [747, 107] on img at bounding box center [764, 120] width 52 height 74
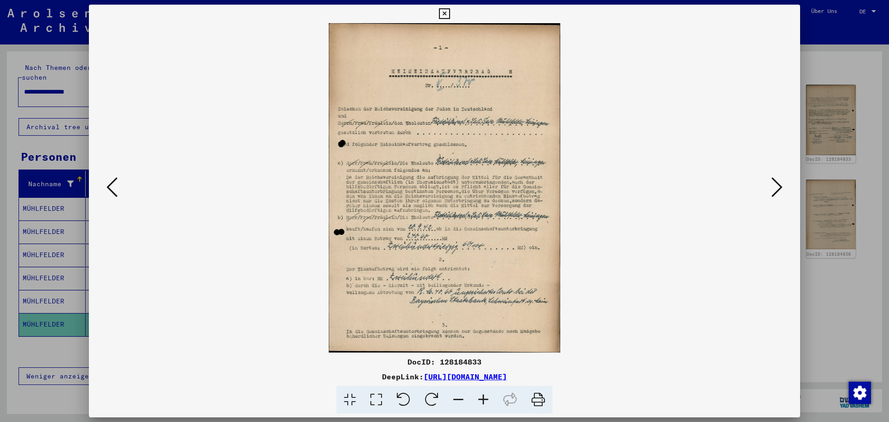
click at [443, 14] on icon at bounding box center [444, 13] width 11 height 11
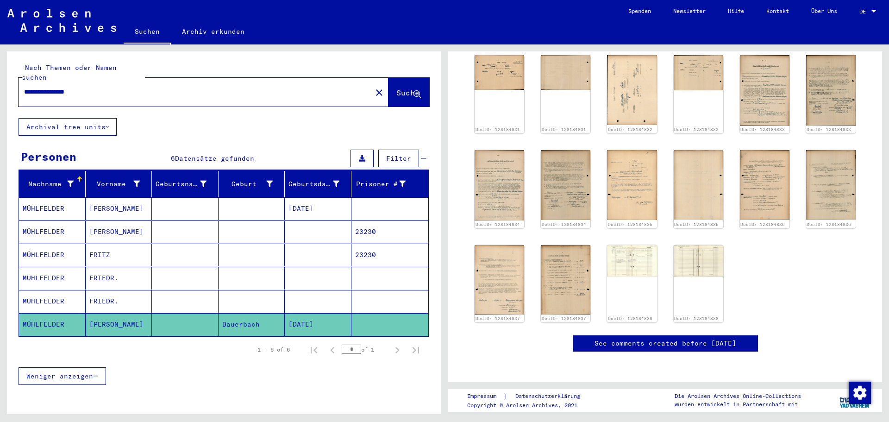
scroll to position [0, 0]
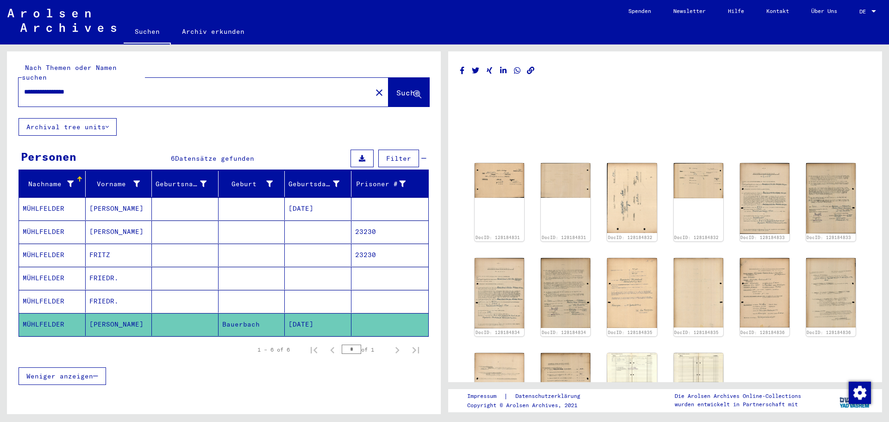
click at [93, 290] on mat-cell "FRIEDR." at bounding box center [119, 301] width 67 height 23
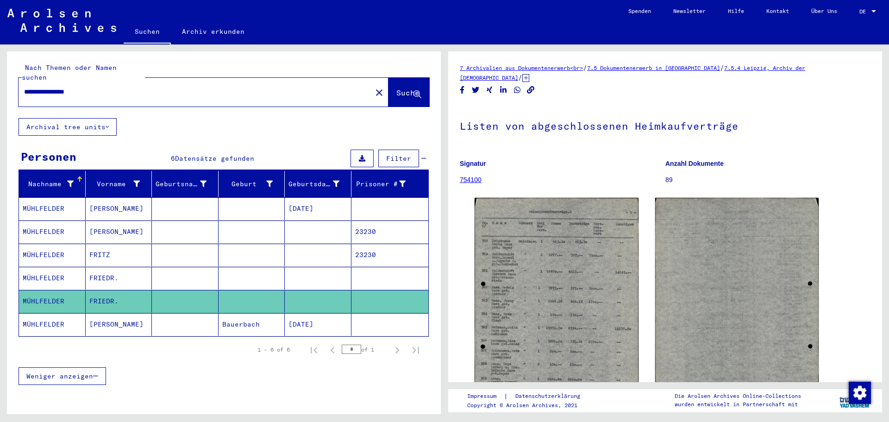
click at [100, 318] on mat-cell "[PERSON_NAME]" at bounding box center [119, 324] width 67 height 23
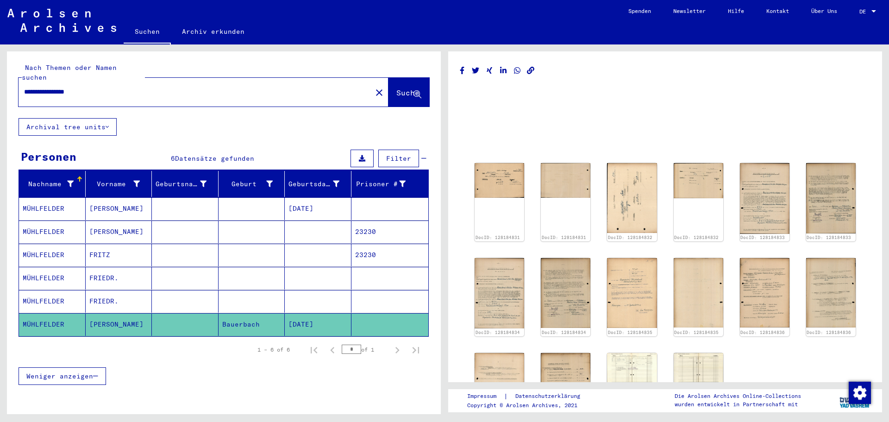
click at [31, 290] on mat-cell "MÜHLFELDER" at bounding box center [52, 301] width 67 height 23
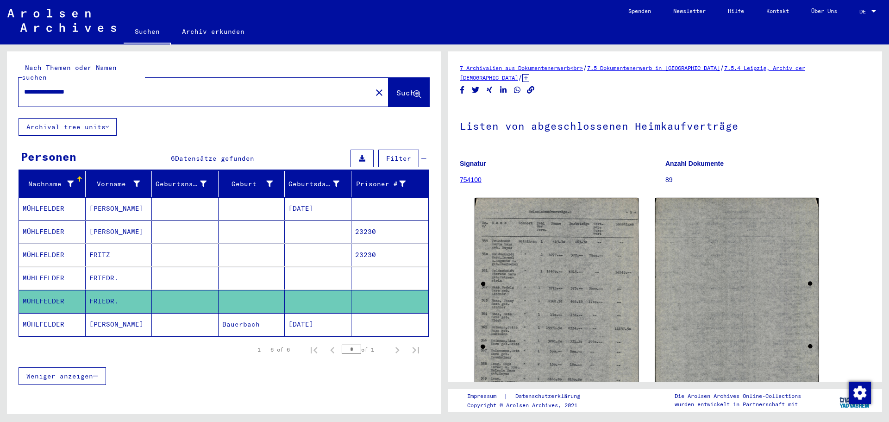
click at [37, 317] on mat-cell "MÜHLFELDER" at bounding box center [52, 324] width 67 height 23
